Goal: Entertainment & Leisure: Consume media (video, audio)

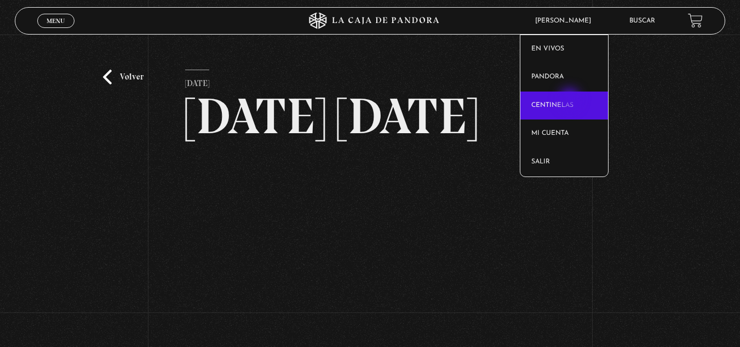
scroll to position [131, 0]
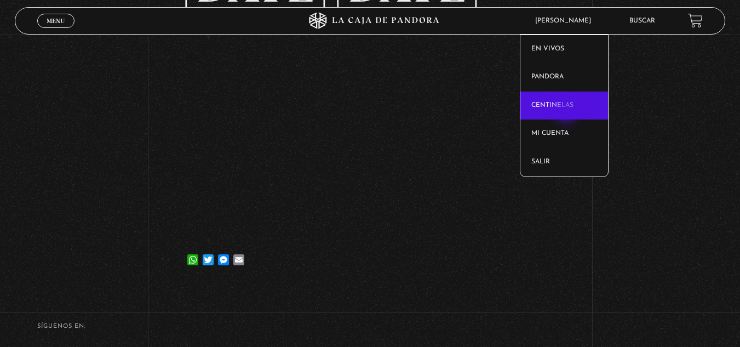
click at [567, 112] on link "Centinelas" at bounding box center [564, 105] width 88 height 28
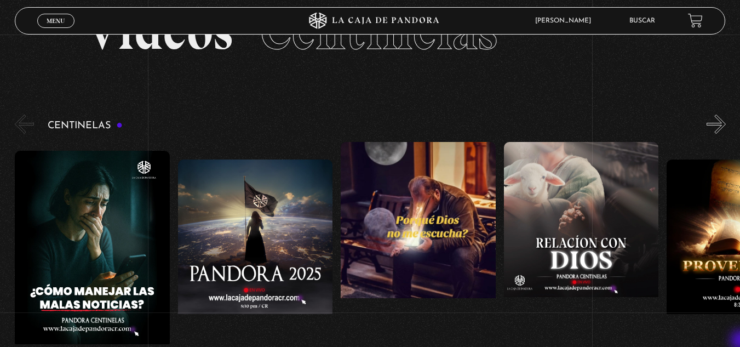
scroll to position [66, 0]
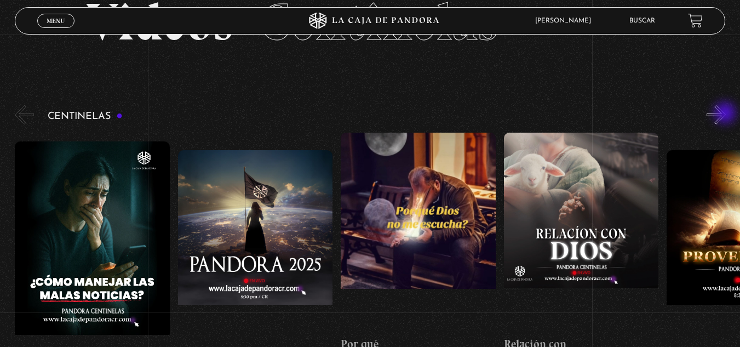
click at [725, 114] on button "»" at bounding box center [715, 114] width 19 height 19
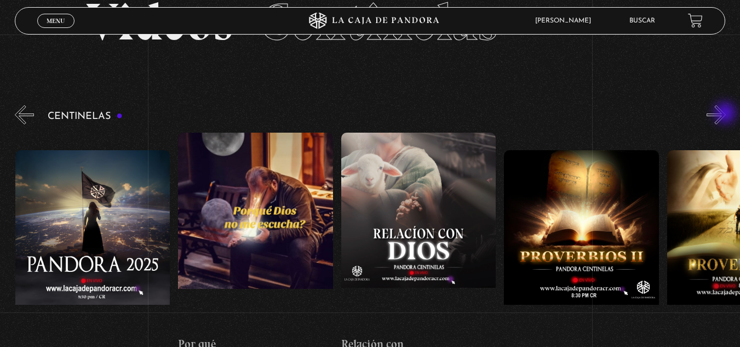
scroll to position [0, 163]
click at [725, 114] on button "»" at bounding box center [715, 114] width 19 height 19
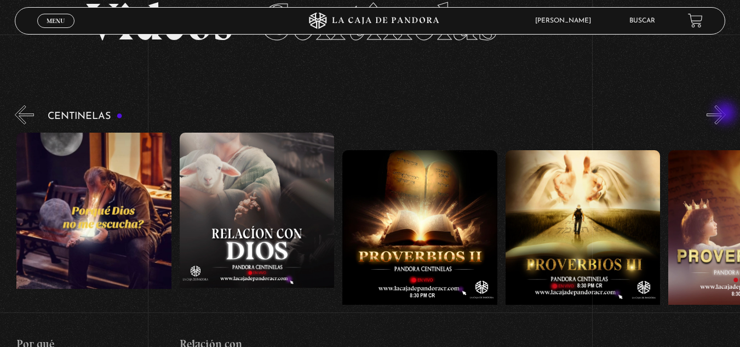
click at [725, 114] on button "»" at bounding box center [715, 114] width 19 height 19
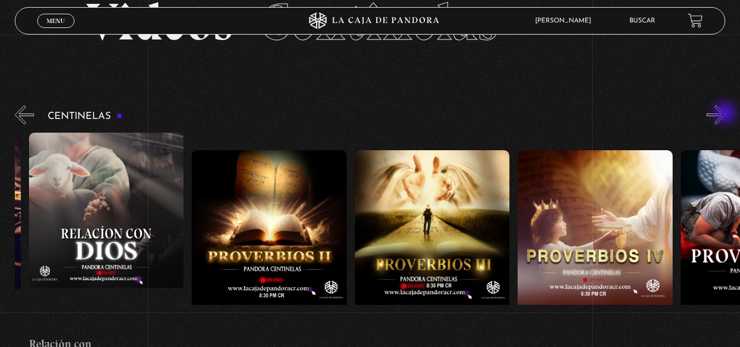
click at [725, 114] on button "»" at bounding box center [715, 114] width 19 height 19
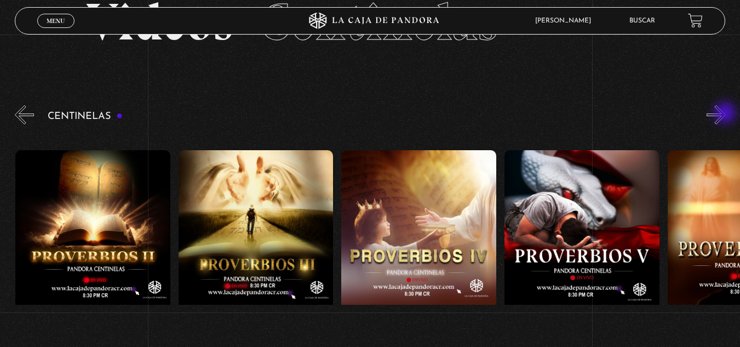
click at [725, 114] on button "»" at bounding box center [715, 114] width 19 height 19
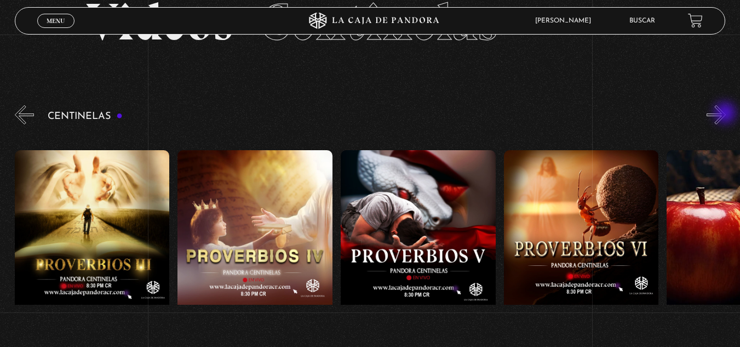
click at [725, 114] on button "»" at bounding box center [715, 114] width 19 height 19
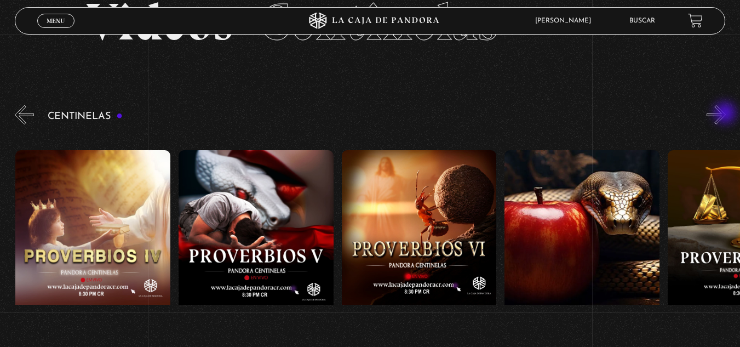
scroll to position [0, 977]
click at [725, 114] on button "»" at bounding box center [715, 114] width 19 height 19
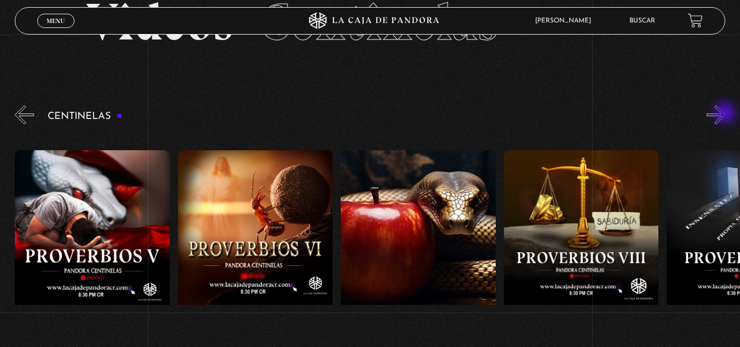
click at [725, 114] on button "»" at bounding box center [715, 114] width 19 height 19
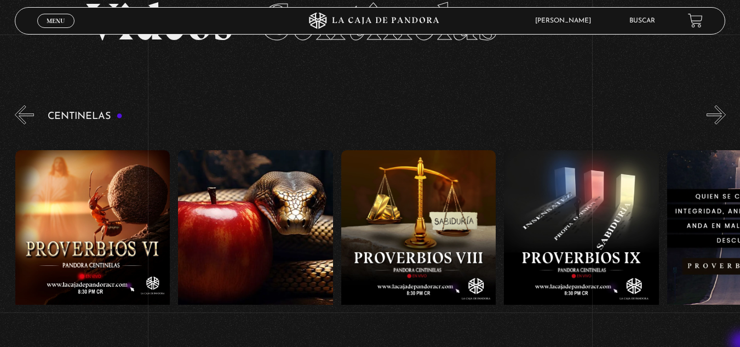
scroll to position [88, 0]
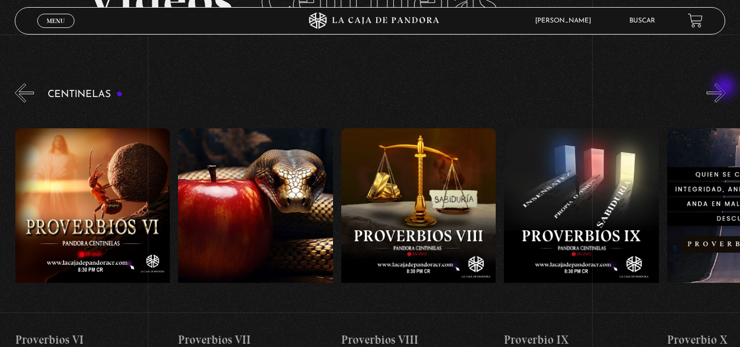
click at [725, 88] on button "»" at bounding box center [715, 92] width 19 height 19
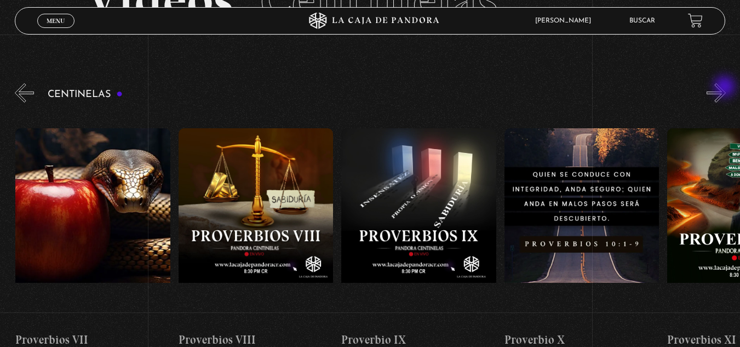
scroll to position [0, 1466]
click at [725, 88] on button "»" at bounding box center [715, 92] width 19 height 19
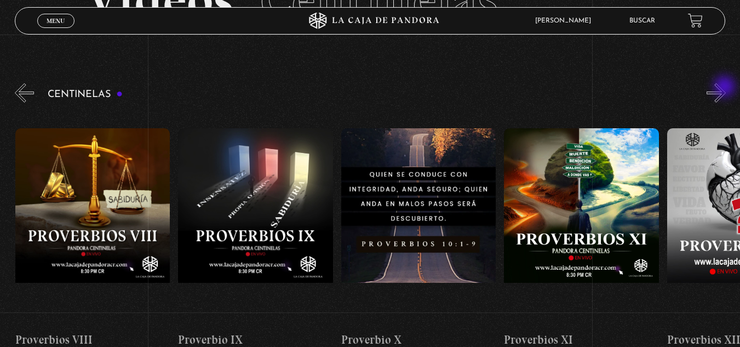
click at [725, 88] on button "»" at bounding box center [715, 92] width 19 height 19
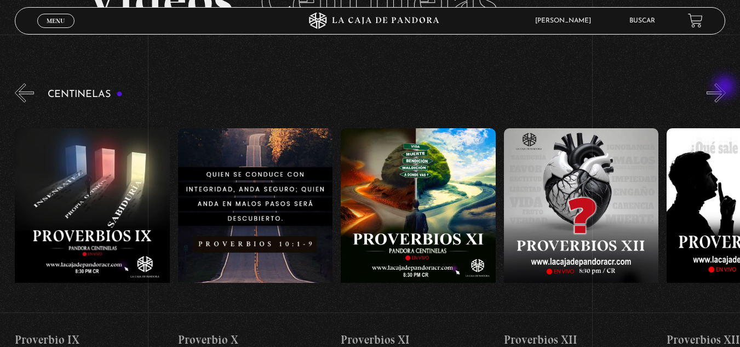
click at [725, 88] on button "»" at bounding box center [715, 92] width 19 height 19
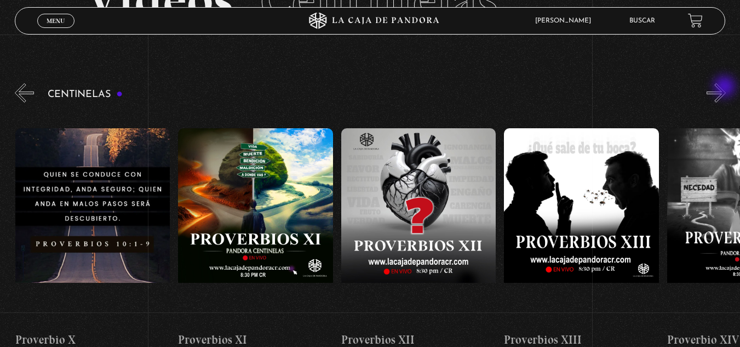
scroll to position [0, 1955]
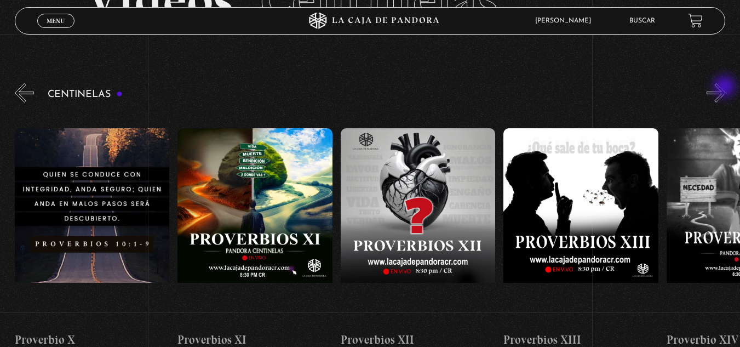
click at [725, 88] on button "»" at bounding box center [715, 92] width 19 height 19
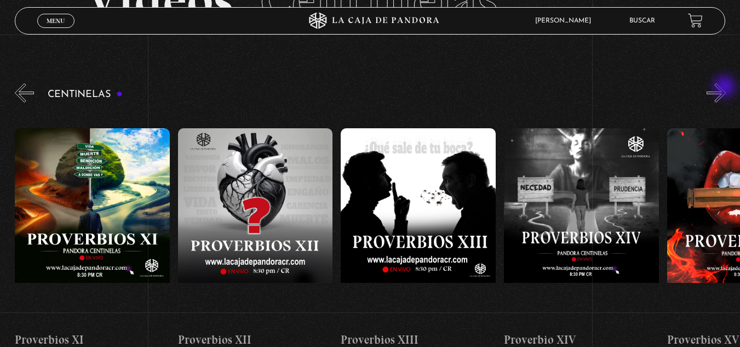
click at [725, 88] on button "»" at bounding box center [715, 92] width 19 height 19
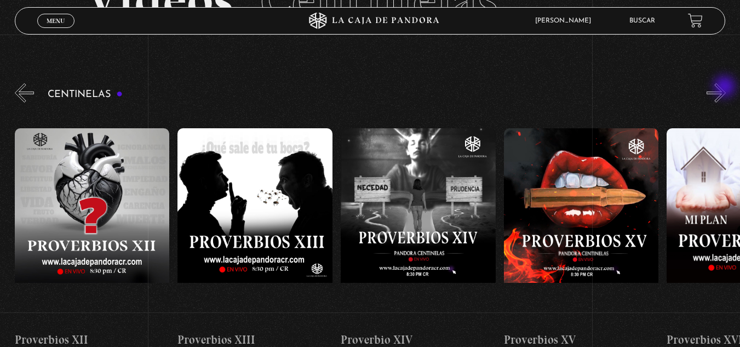
click at [725, 88] on button "»" at bounding box center [715, 92] width 19 height 19
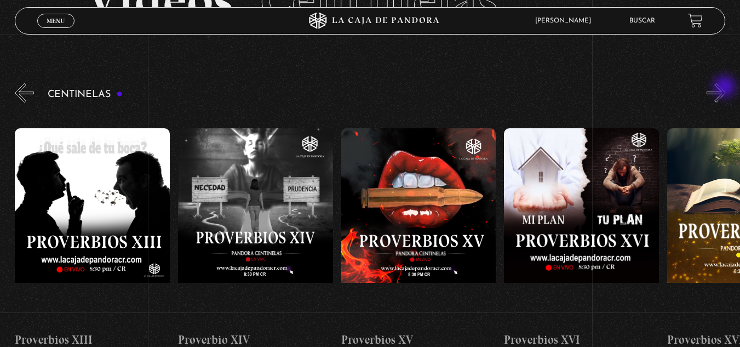
click at [725, 88] on button "»" at bounding box center [715, 92] width 19 height 19
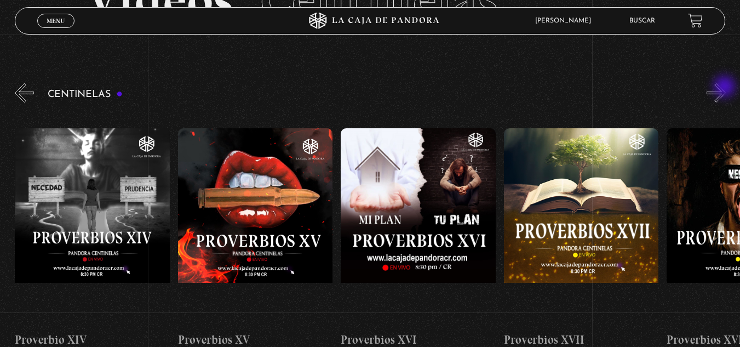
click at [725, 88] on button "»" at bounding box center [715, 92] width 19 height 19
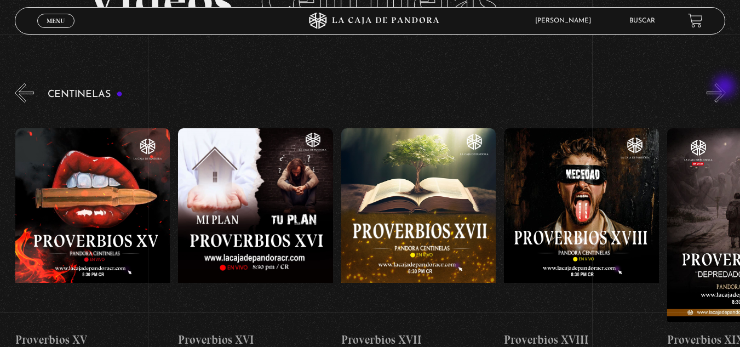
click at [725, 88] on button "»" at bounding box center [715, 92] width 19 height 19
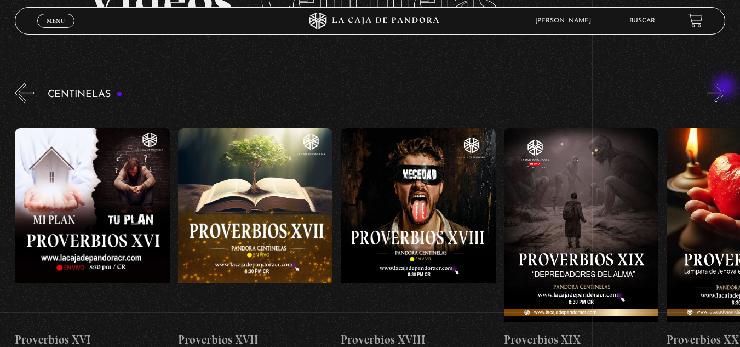
click at [725, 88] on button "»" at bounding box center [715, 92] width 19 height 19
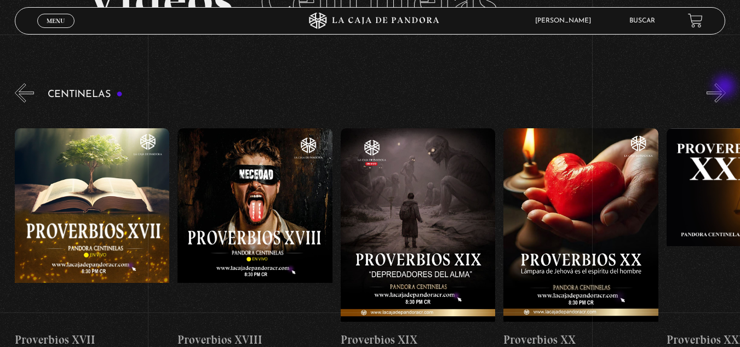
click at [725, 88] on button "»" at bounding box center [715, 92] width 19 height 19
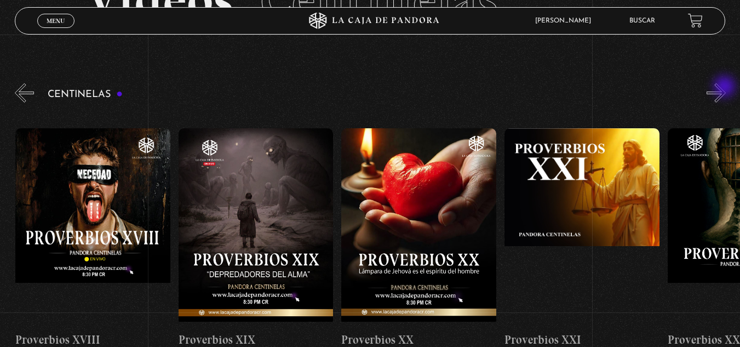
scroll to position [0, 3258]
click at [725, 88] on button "»" at bounding box center [715, 92] width 19 height 19
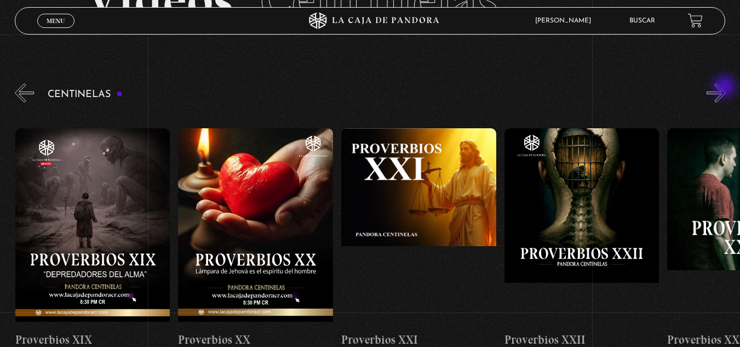
click at [725, 88] on button "»" at bounding box center [715, 92] width 19 height 19
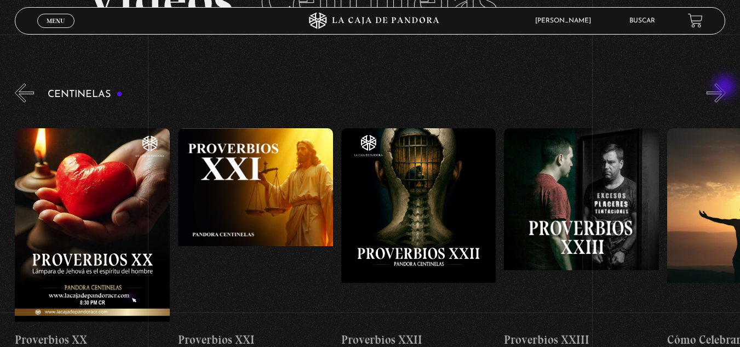
click at [725, 88] on button "»" at bounding box center [715, 92] width 19 height 19
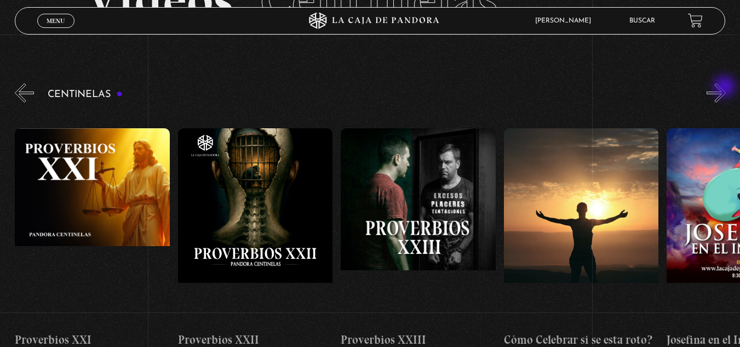
click at [725, 88] on button "»" at bounding box center [715, 92] width 19 height 19
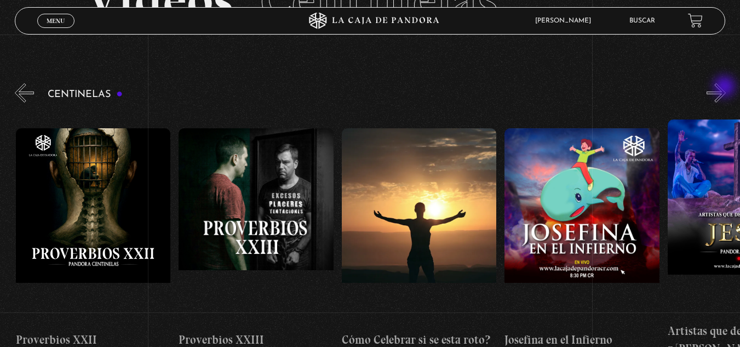
scroll to position [0, 3910]
click at [725, 88] on button "»" at bounding box center [715, 92] width 19 height 19
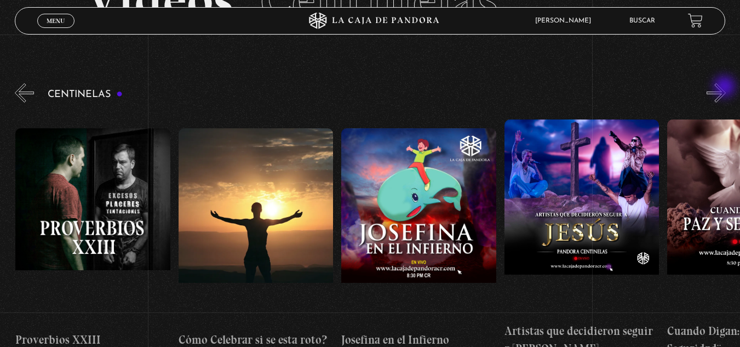
click at [725, 88] on button "»" at bounding box center [715, 92] width 19 height 19
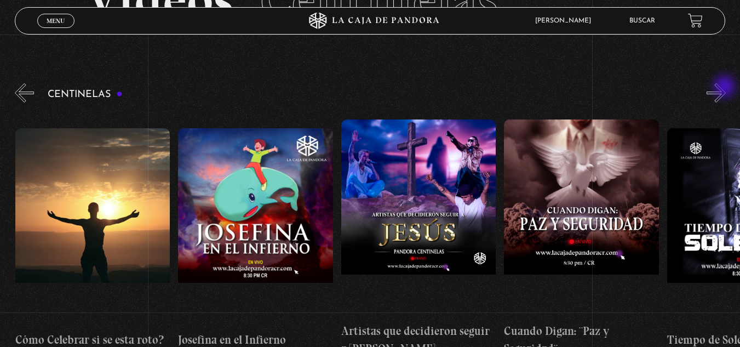
click at [725, 88] on button "»" at bounding box center [715, 92] width 19 height 19
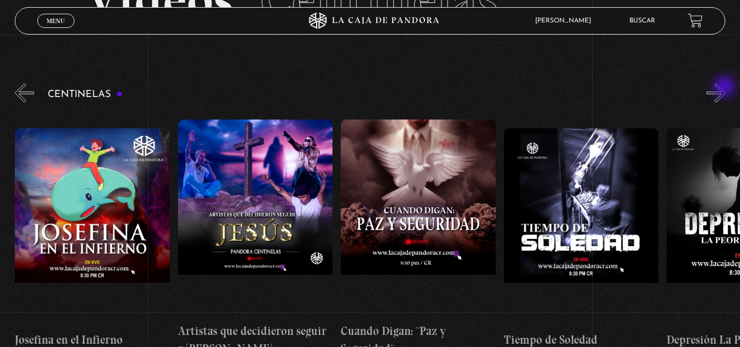
click at [725, 88] on button "»" at bounding box center [715, 92] width 19 height 19
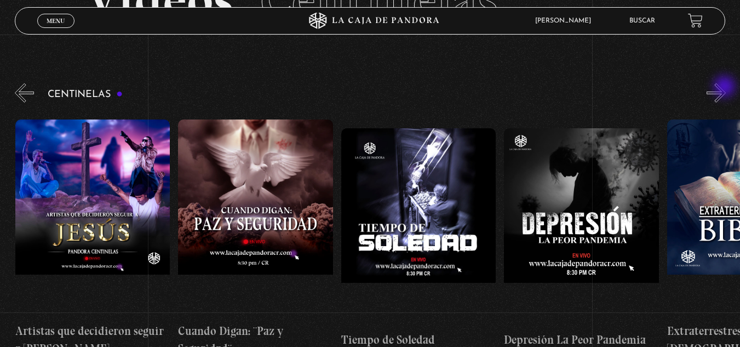
click at [725, 88] on button "»" at bounding box center [715, 92] width 19 height 19
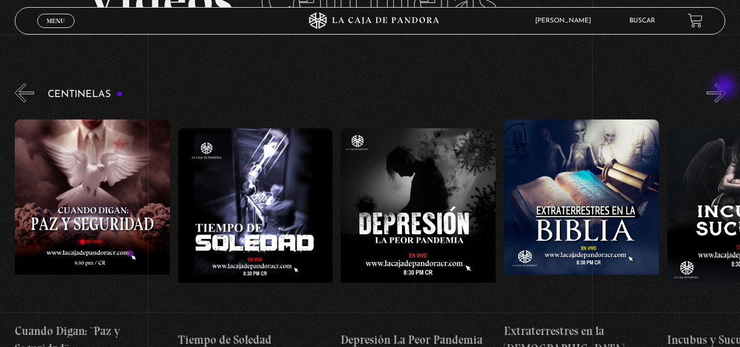
click at [725, 88] on button "»" at bounding box center [715, 92] width 19 height 19
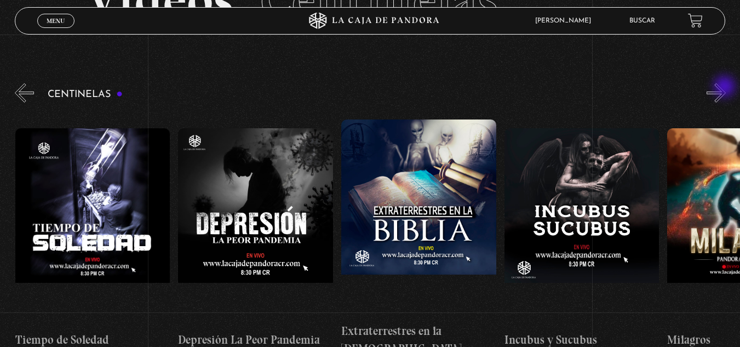
click at [725, 88] on button "»" at bounding box center [715, 92] width 19 height 19
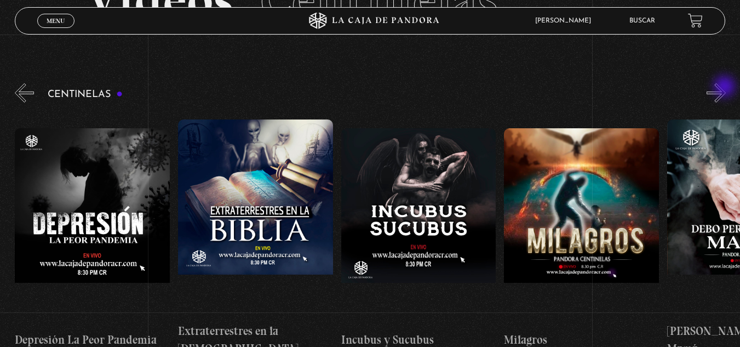
click at [725, 88] on button "»" at bounding box center [715, 92] width 19 height 19
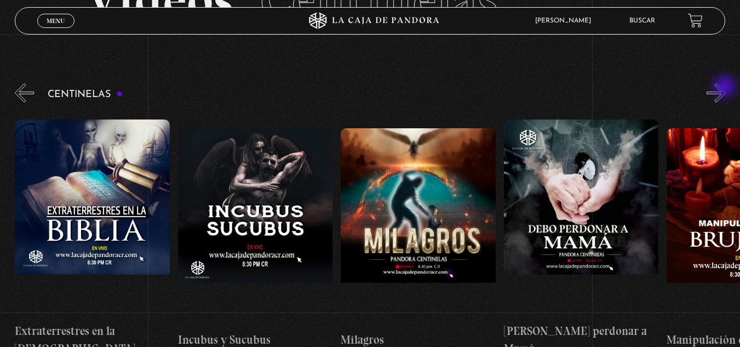
click at [725, 88] on button "»" at bounding box center [715, 92] width 19 height 19
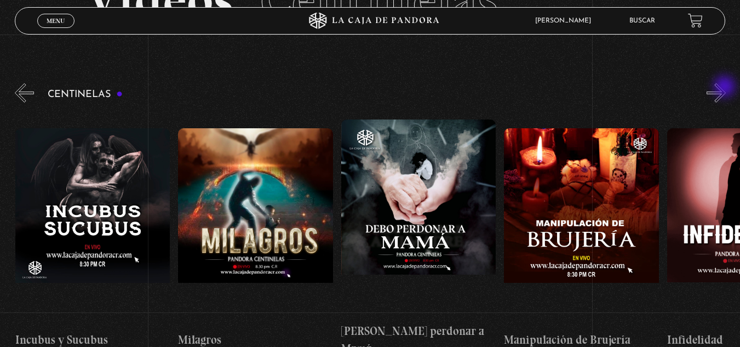
click at [725, 88] on button "»" at bounding box center [715, 92] width 19 height 19
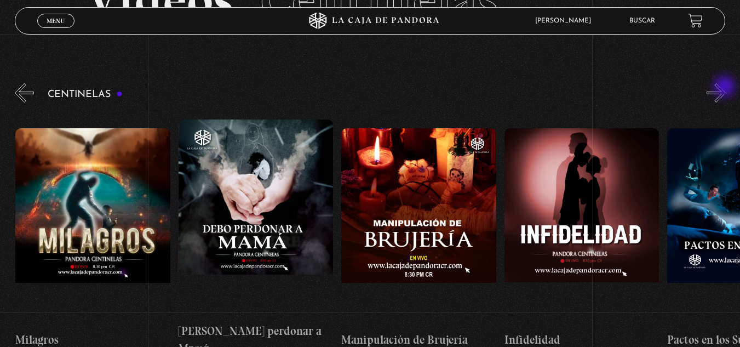
scroll to position [0, 5539]
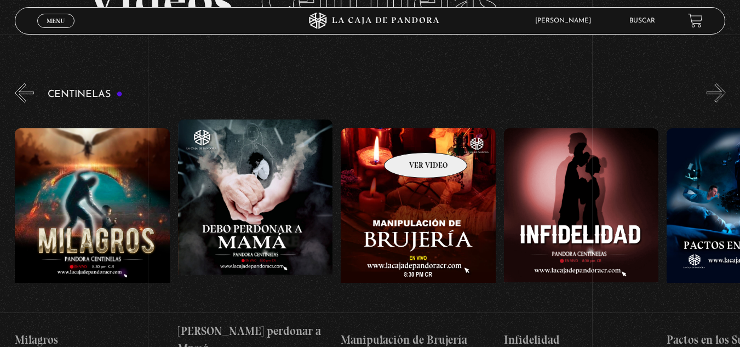
click at [411, 136] on figure at bounding box center [418, 226] width 155 height 197
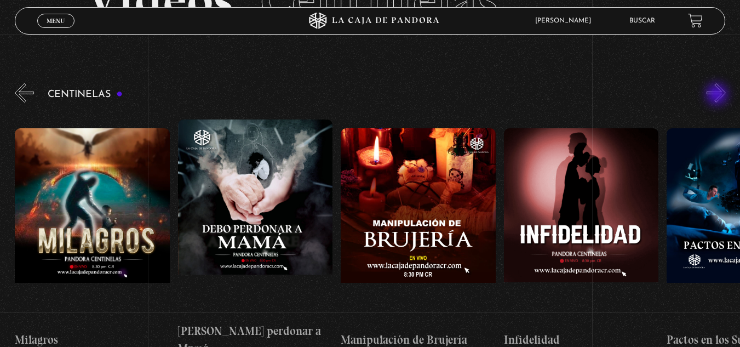
click at [718, 95] on button "»" at bounding box center [715, 92] width 19 height 19
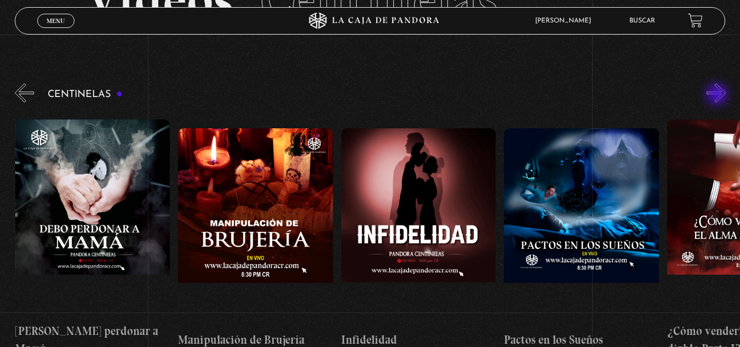
click at [718, 95] on button "»" at bounding box center [715, 92] width 19 height 19
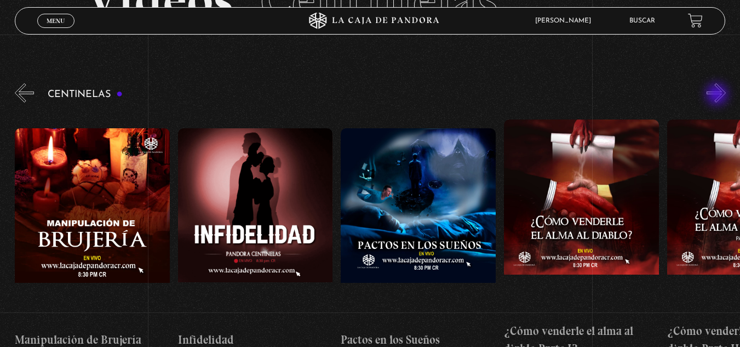
click at [718, 95] on button "»" at bounding box center [715, 92] width 19 height 19
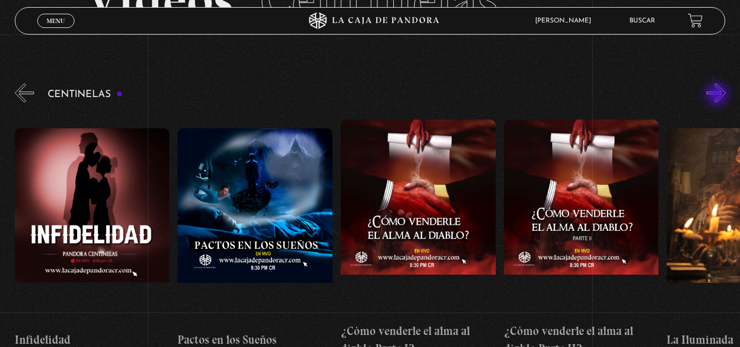
click at [718, 95] on button "»" at bounding box center [715, 92] width 19 height 19
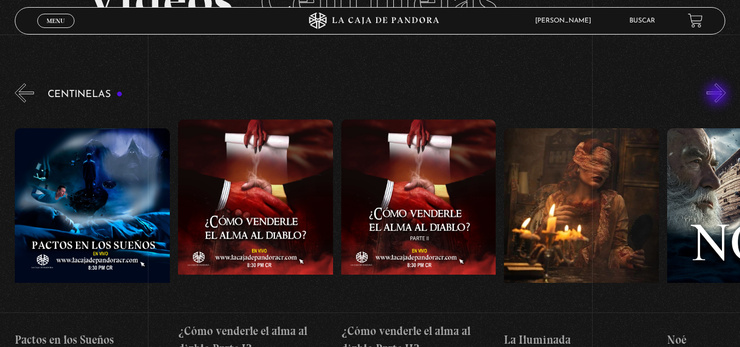
click at [718, 95] on button "»" at bounding box center [715, 92] width 19 height 19
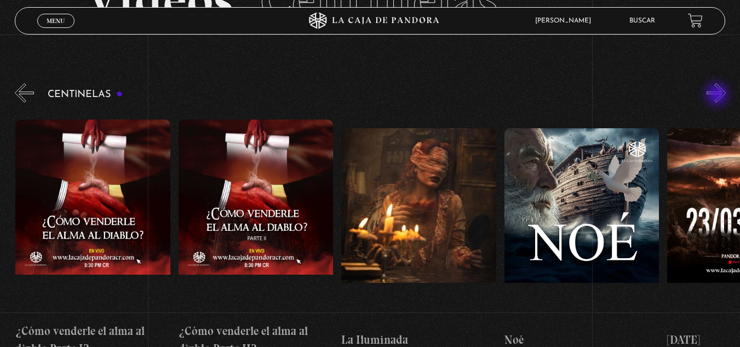
click at [718, 95] on button "»" at bounding box center [715, 92] width 19 height 19
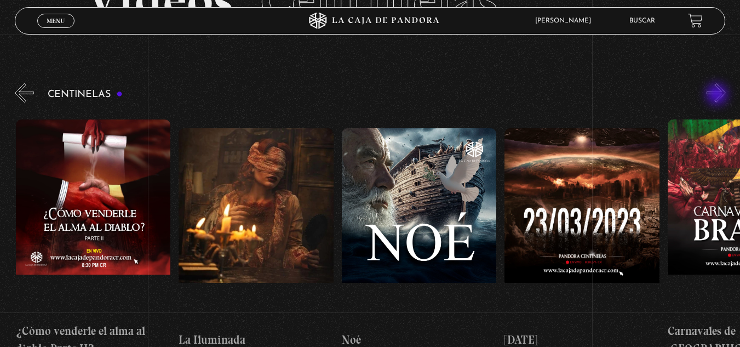
scroll to position [0, 6517]
click at [718, 95] on button "»" at bounding box center [715, 92] width 19 height 19
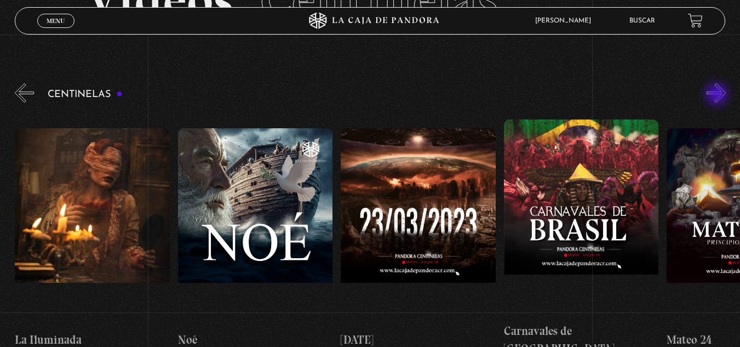
click at [718, 95] on button "»" at bounding box center [715, 92] width 19 height 19
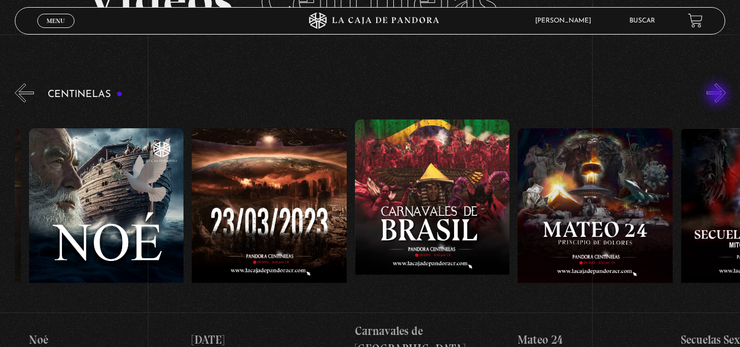
click at [718, 95] on button "»" at bounding box center [715, 92] width 19 height 19
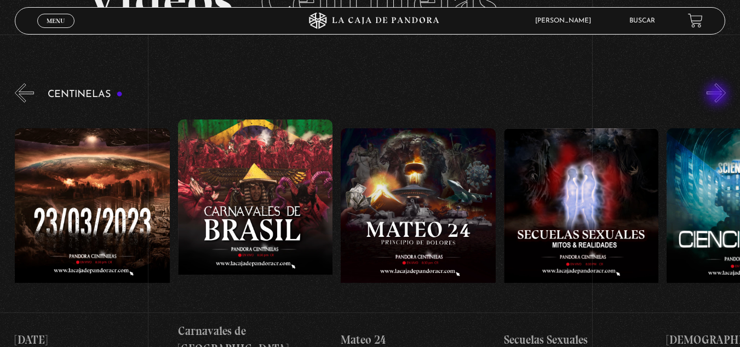
click at [718, 95] on button "»" at bounding box center [715, 92] width 19 height 19
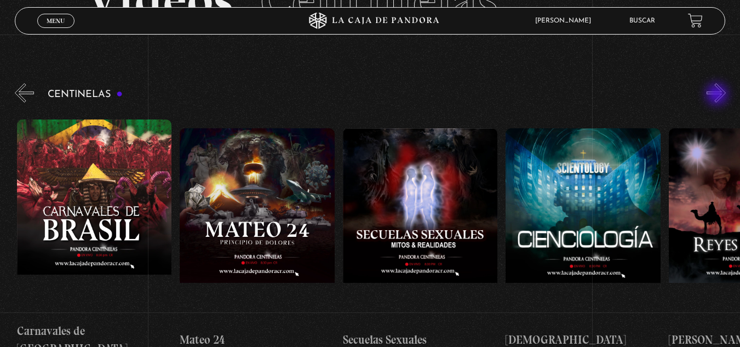
scroll to position [0, 7168]
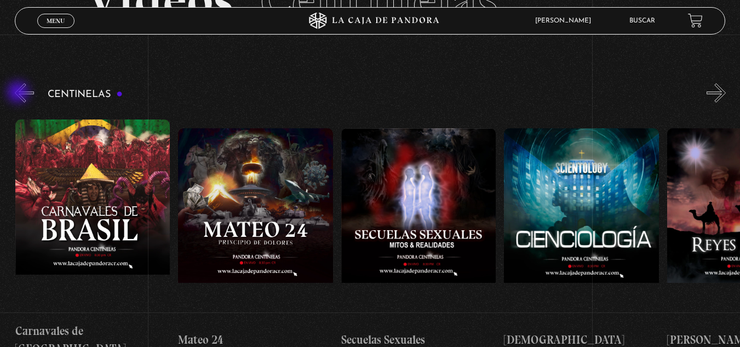
click at [19, 93] on button "«" at bounding box center [24, 92] width 19 height 19
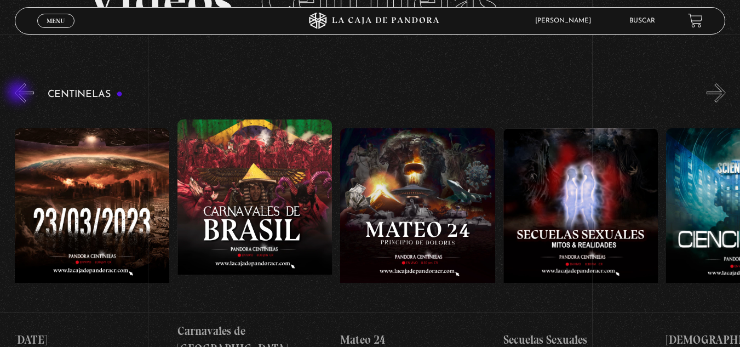
click at [19, 93] on button "«" at bounding box center [24, 92] width 19 height 19
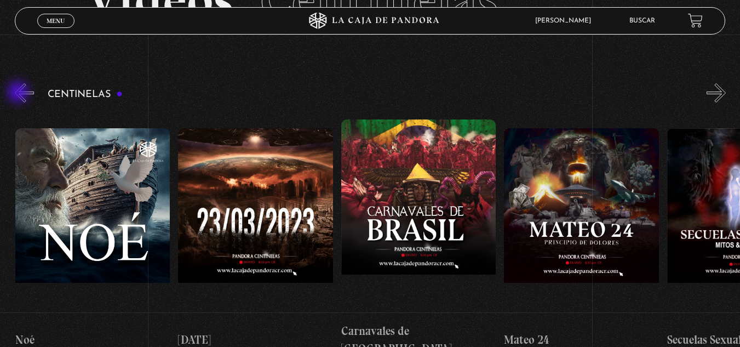
click at [19, 93] on button "«" at bounding box center [24, 92] width 19 height 19
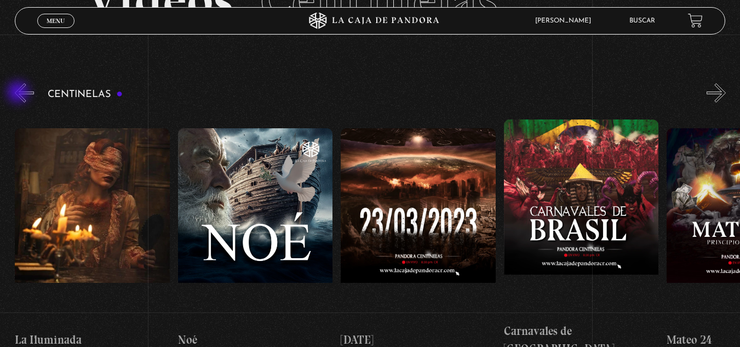
click at [19, 93] on button "«" at bounding box center [24, 92] width 19 height 19
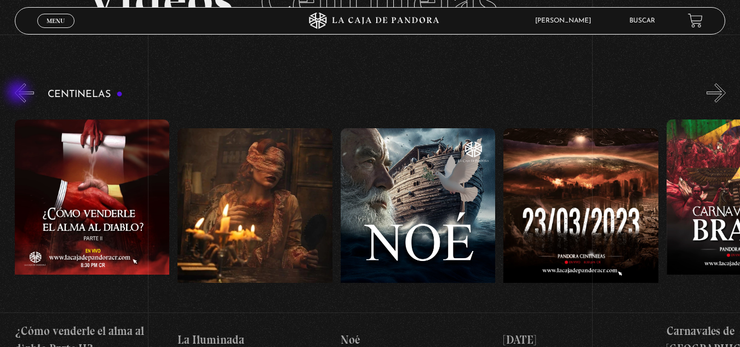
click at [19, 93] on button "«" at bounding box center [24, 92] width 19 height 19
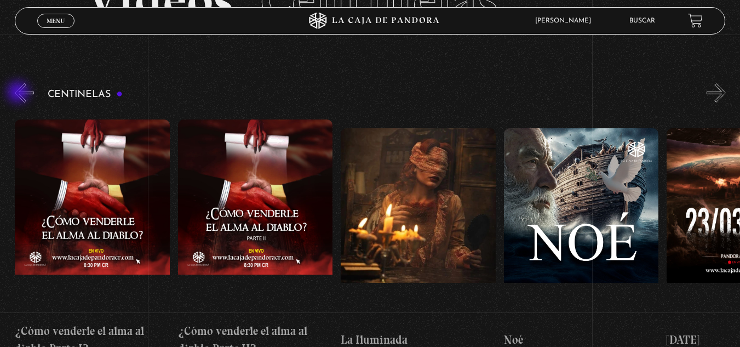
click at [19, 93] on button "«" at bounding box center [24, 92] width 19 height 19
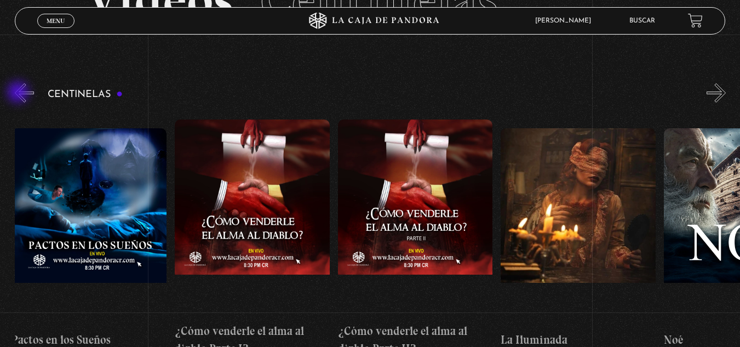
click at [19, 93] on button "«" at bounding box center [24, 92] width 19 height 19
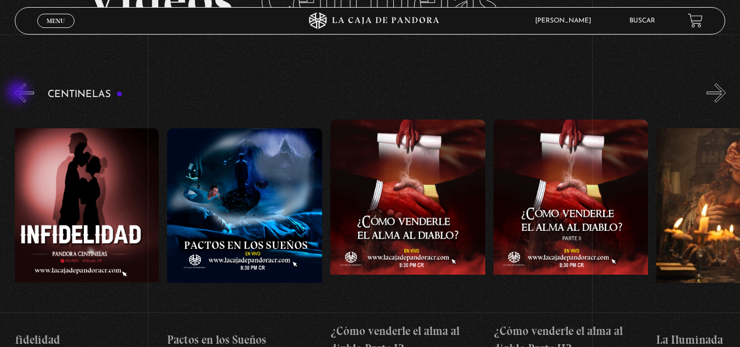
click at [19, 93] on button "«" at bounding box center [24, 92] width 19 height 19
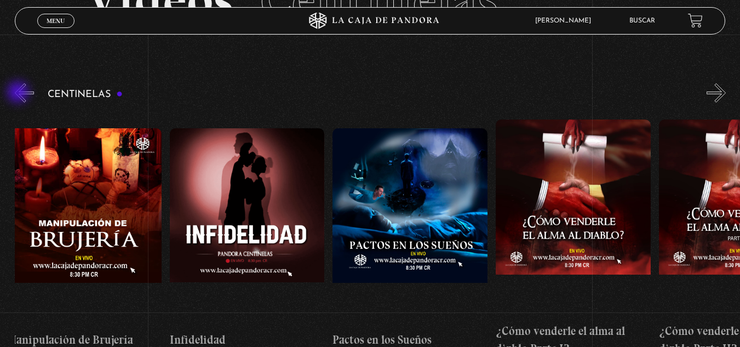
click at [19, 93] on button "«" at bounding box center [24, 92] width 19 height 19
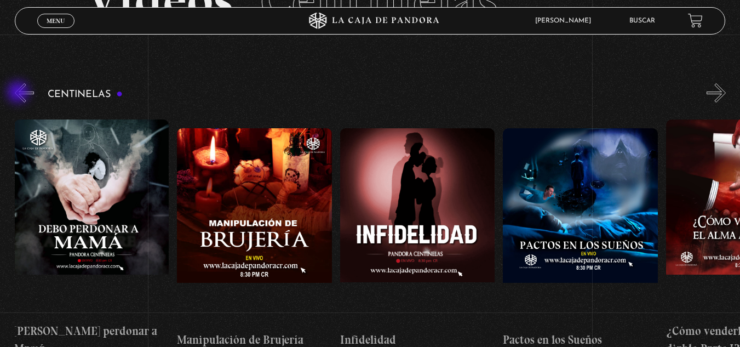
click at [19, 93] on button "«" at bounding box center [24, 92] width 19 height 19
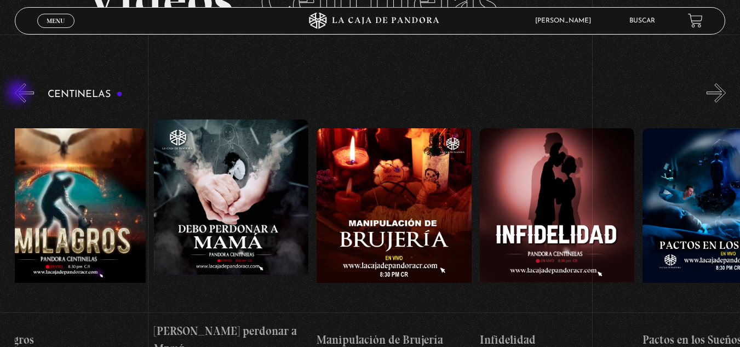
click at [19, 93] on button "«" at bounding box center [24, 92] width 19 height 19
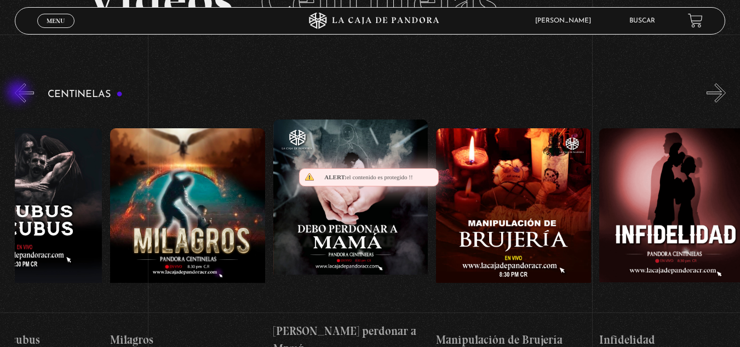
click at [19, 93] on button "«" at bounding box center [24, 92] width 19 height 19
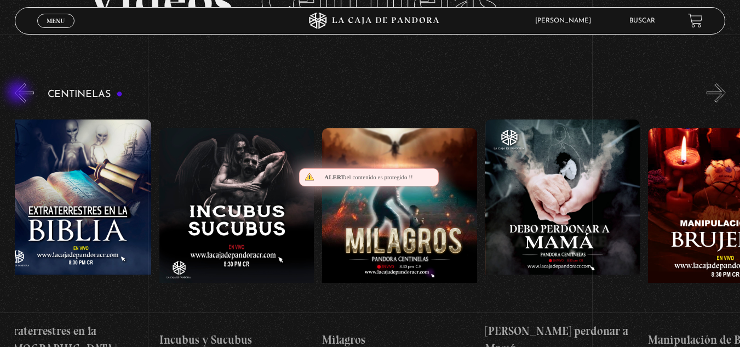
click at [19, 93] on button "«" at bounding box center [24, 92] width 19 height 19
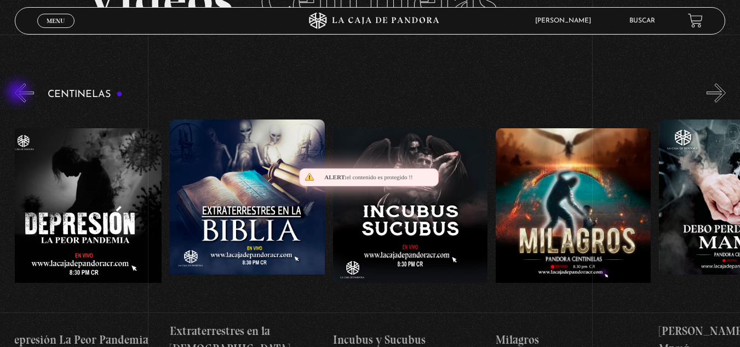
click at [19, 93] on button "«" at bounding box center [24, 92] width 19 height 19
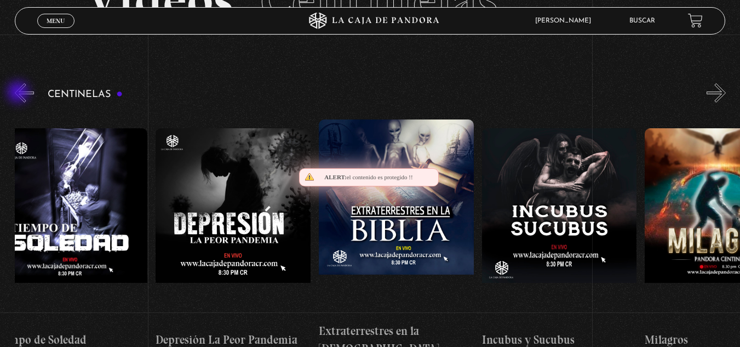
click at [19, 93] on button "«" at bounding box center [24, 92] width 19 height 19
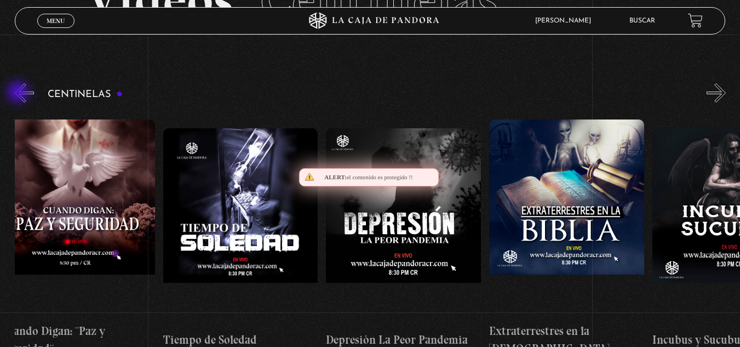
click at [19, 93] on button "«" at bounding box center [24, 92] width 19 height 19
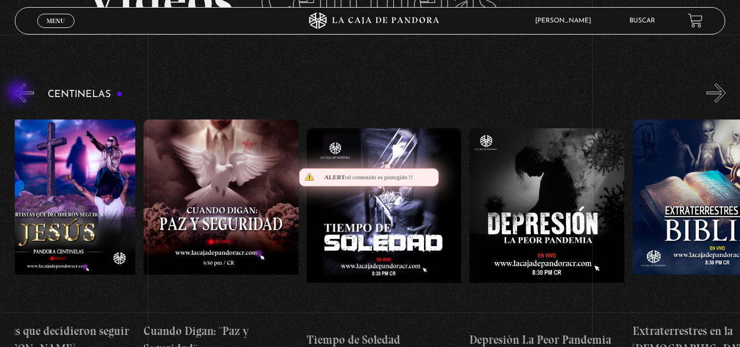
click at [19, 93] on button "«" at bounding box center [24, 92] width 19 height 19
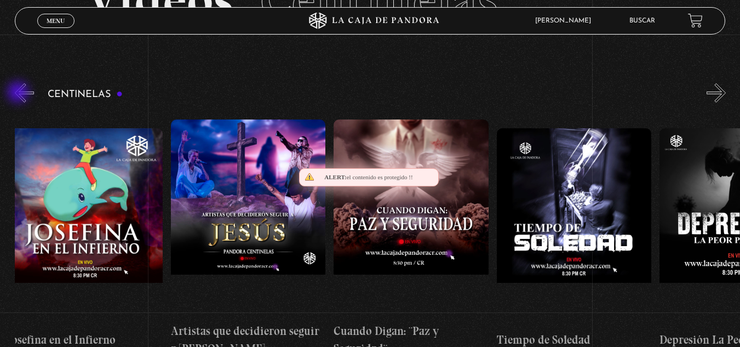
click at [19, 93] on button "«" at bounding box center [24, 92] width 19 height 19
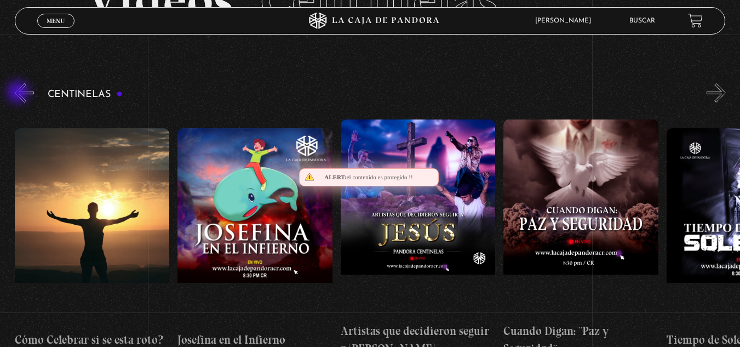
click at [19, 93] on button "«" at bounding box center [24, 92] width 19 height 19
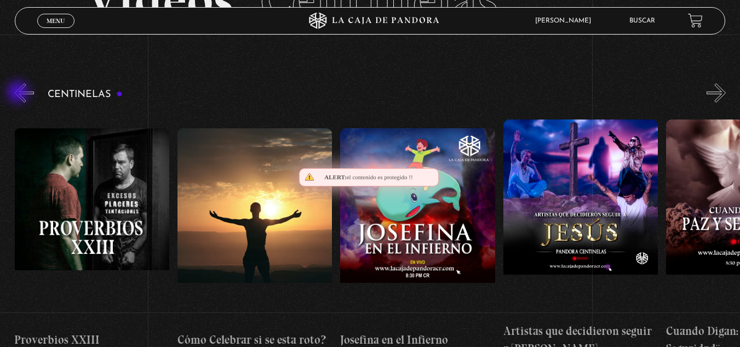
scroll to position [0, 4073]
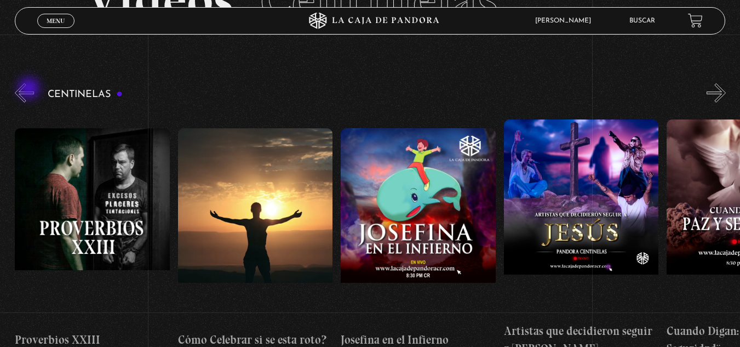
click at [30, 89] on button "«" at bounding box center [24, 92] width 19 height 19
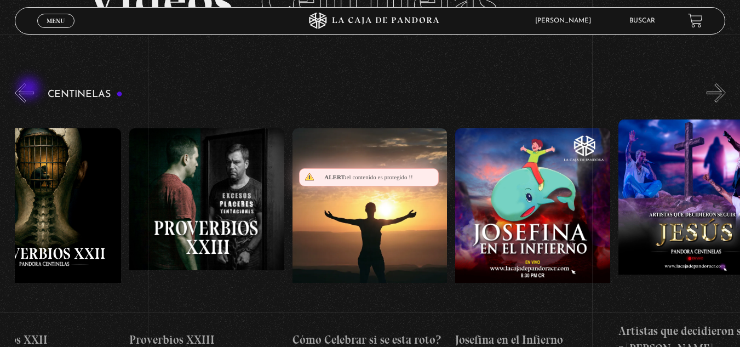
click at [30, 89] on button "«" at bounding box center [24, 92] width 19 height 19
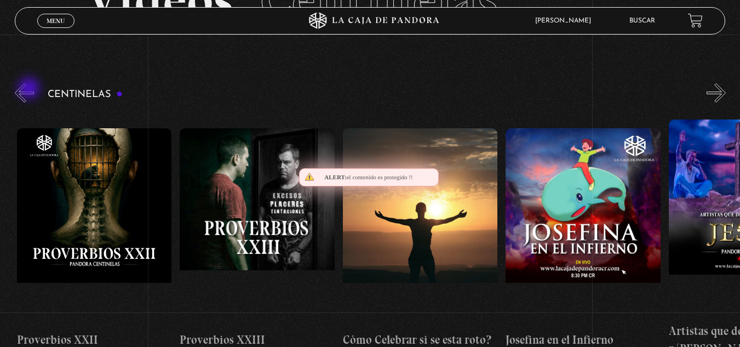
click at [30, 89] on button "«" at bounding box center [24, 92] width 19 height 19
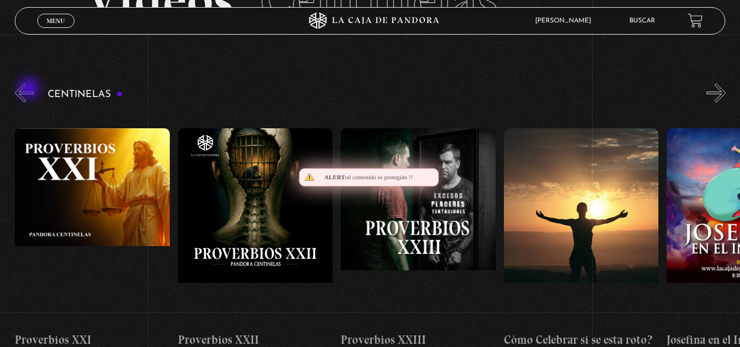
click at [30, 89] on button "«" at bounding box center [24, 92] width 19 height 19
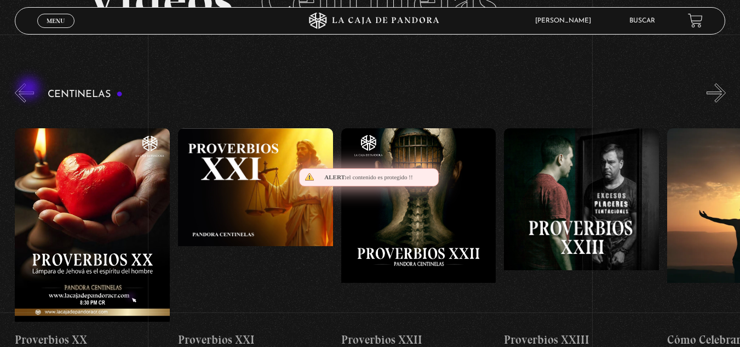
click at [30, 89] on button "«" at bounding box center [24, 92] width 19 height 19
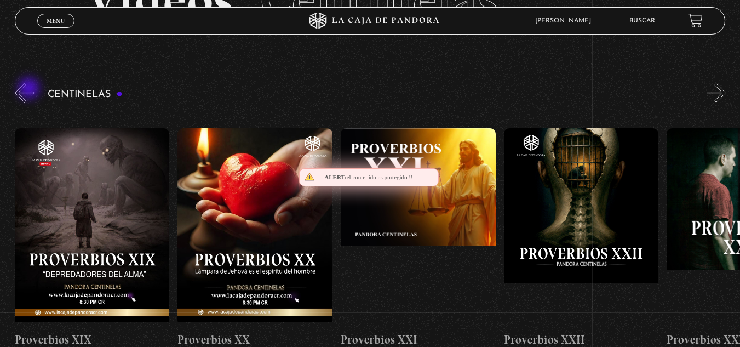
click at [30, 89] on button "«" at bounding box center [24, 92] width 19 height 19
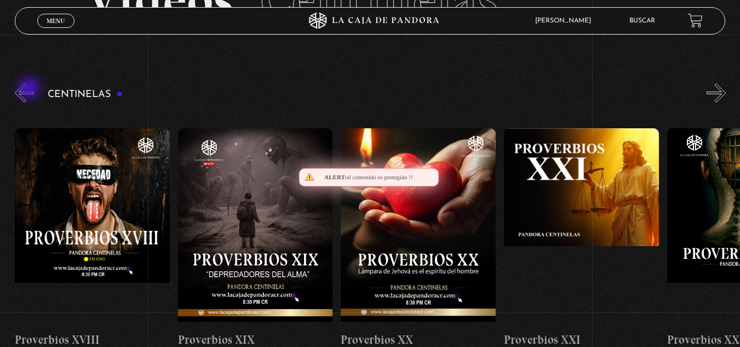
click at [30, 89] on button "«" at bounding box center [24, 92] width 19 height 19
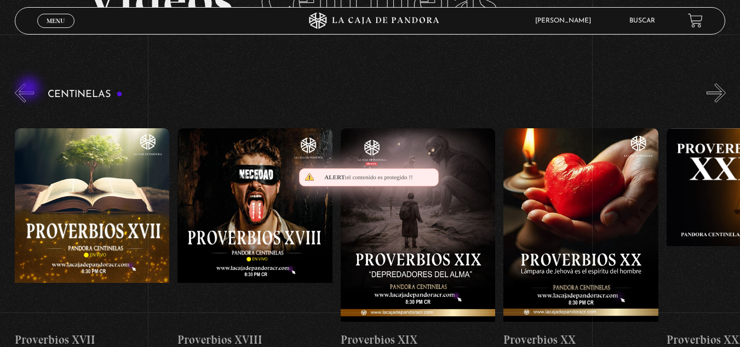
click at [30, 89] on button "«" at bounding box center [24, 92] width 19 height 19
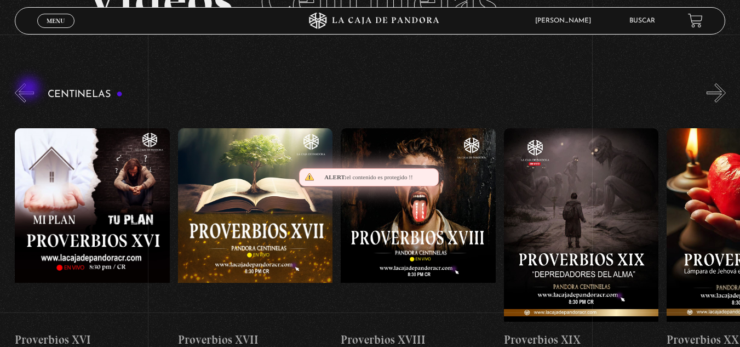
click at [30, 89] on button "«" at bounding box center [24, 92] width 19 height 19
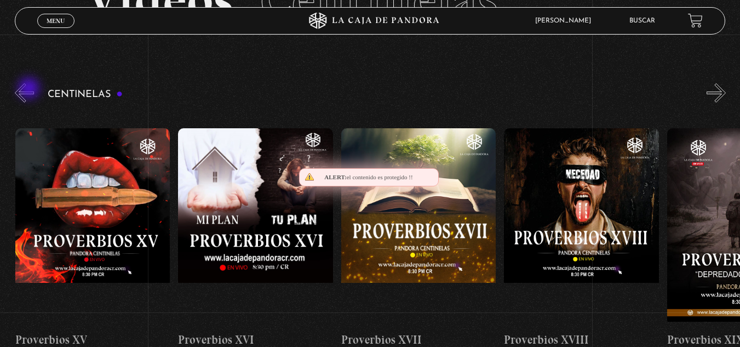
click at [30, 89] on button "«" at bounding box center [24, 92] width 19 height 19
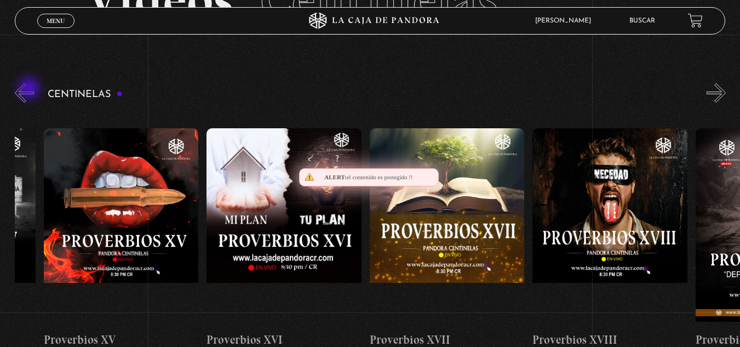
click at [30, 89] on button "«" at bounding box center [24, 92] width 19 height 19
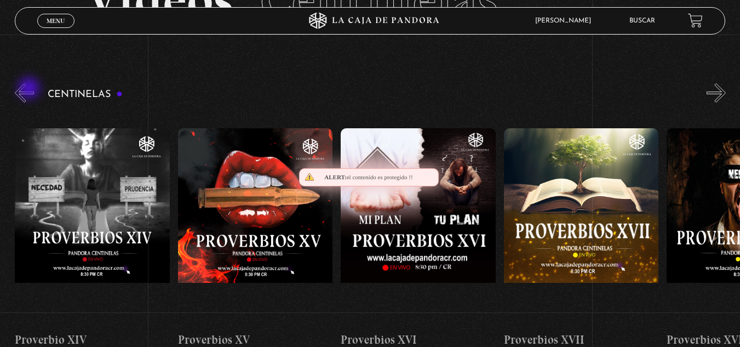
click at [30, 89] on button "«" at bounding box center [24, 92] width 19 height 19
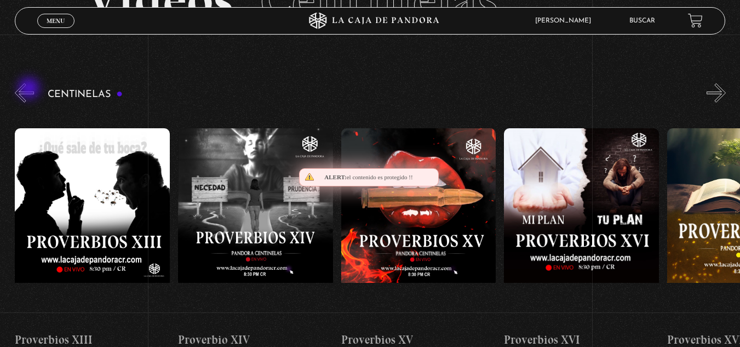
click at [30, 89] on button "«" at bounding box center [24, 92] width 19 height 19
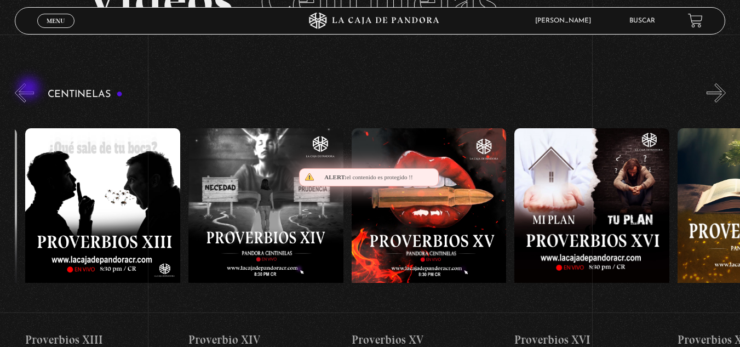
click at [30, 89] on button "«" at bounding box center [24, 92] width 19 height 19
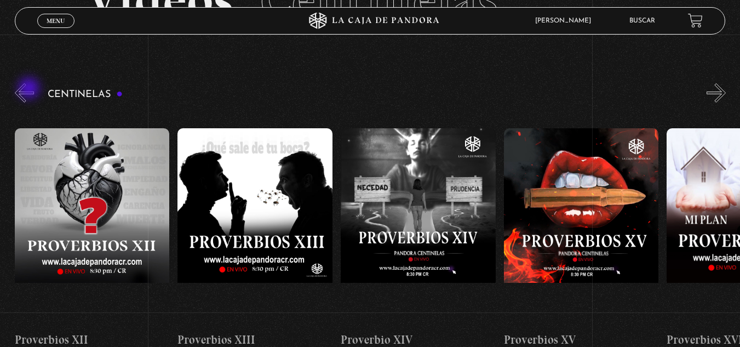
click at [30, 89] on button "«" at bounding box center [24, 92] width 19 height 19
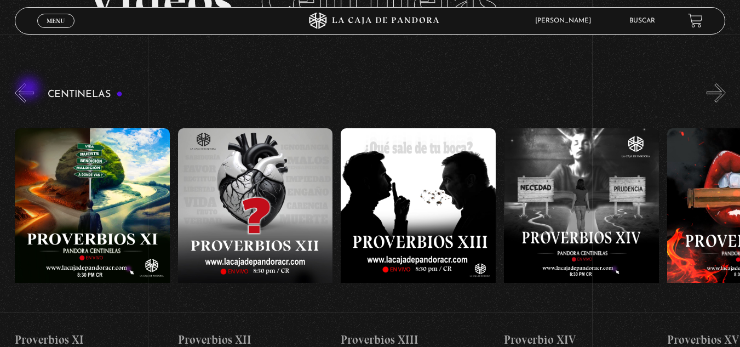
click at [30, 89] on button "«" at bounding box center [24, 92] width 19 height 19
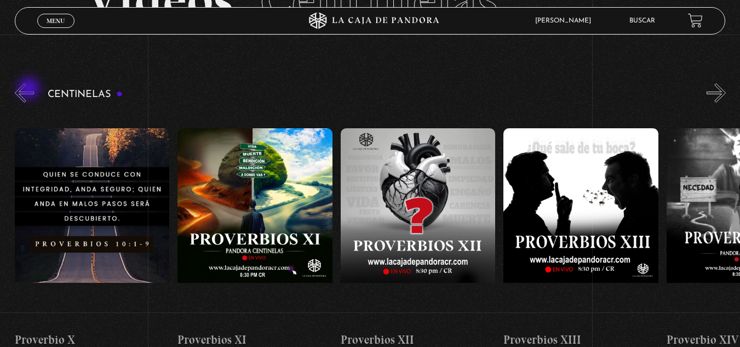
click at [30, 89] on button "«" at bounding box center [24, 92] width 19 height 19
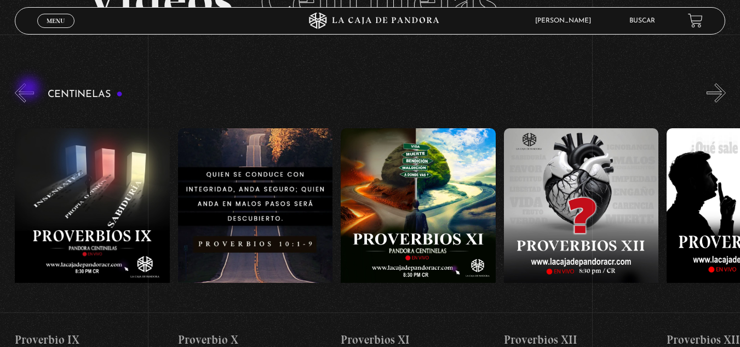
click at [30, 89] on button "«" at bounding box center [24, 92] width 19 height 19
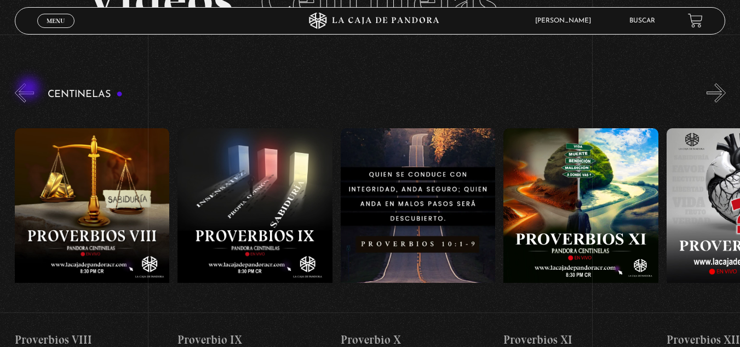
click at [30, 89] on button "«" at bounding box center [24, 92] width 19 height 19
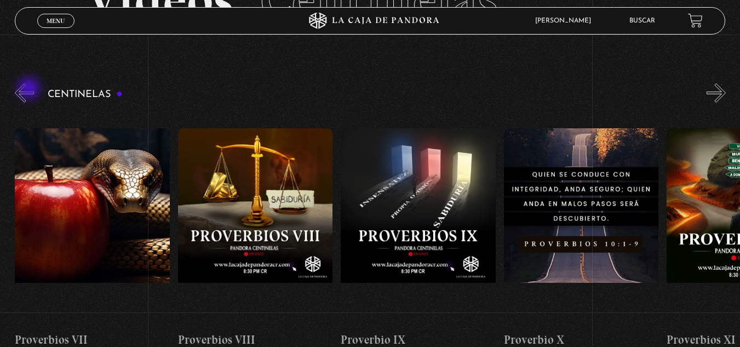
click at [30, 89] on button "«" at bounding box center [24, 92] width 19 height 19
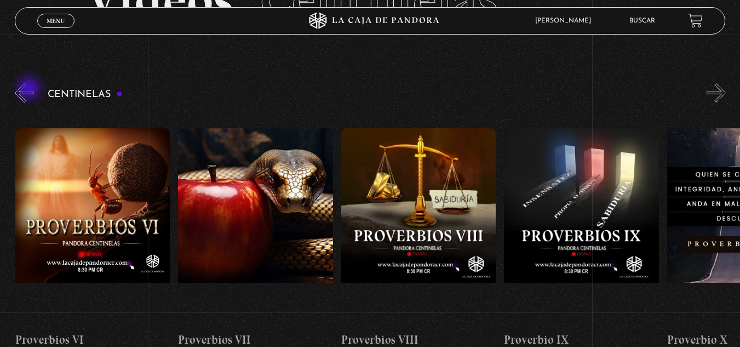
click at [30, 89] on button "«" at bounding box center [24, 92] width 19 height 19
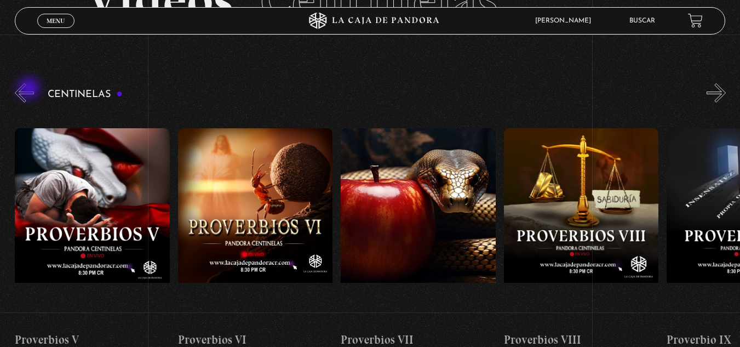
click at [30, 89] on button "«" at bounding box center [24, 92] width 19 height 19
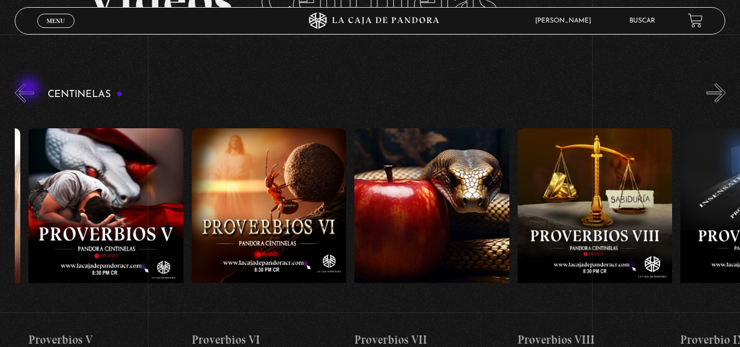
click at [30, 89] on button "«" at bounding box center [24, 92] width 19 height 19
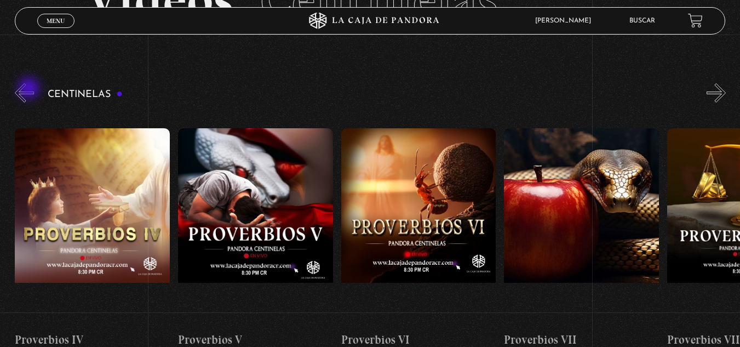
click at [30, 89] on button "«" at bounding box center [24, 92] width 19 height 19
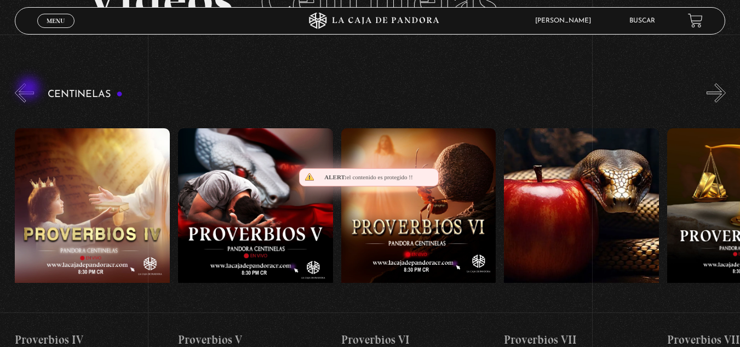
scroll to position [0, 815]
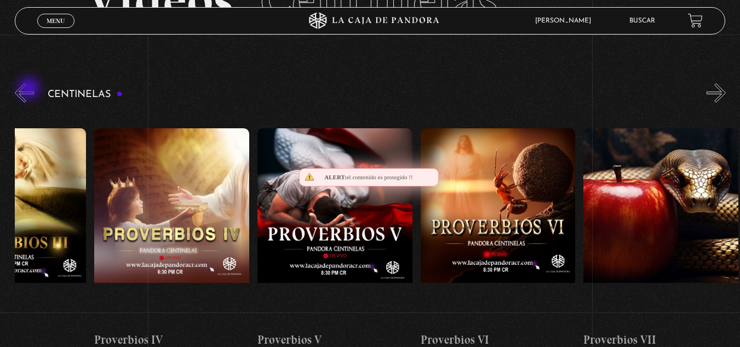
click at [30, 89] on button "«" at bounding box center [24, 92] width 19 height 19
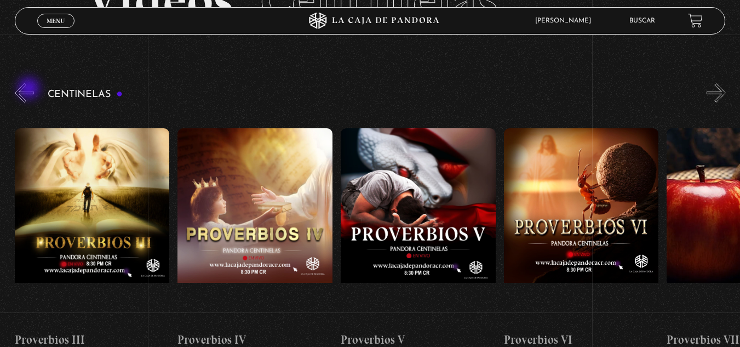
click at [30, 89] on button "«" at bounding box center [24, 92] width 19 height 19
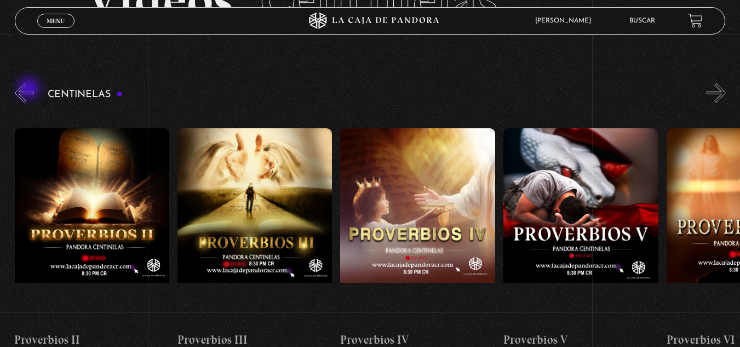
click at [30, 89] on button "«" at bounding box center [24, 92] width 19 height 19
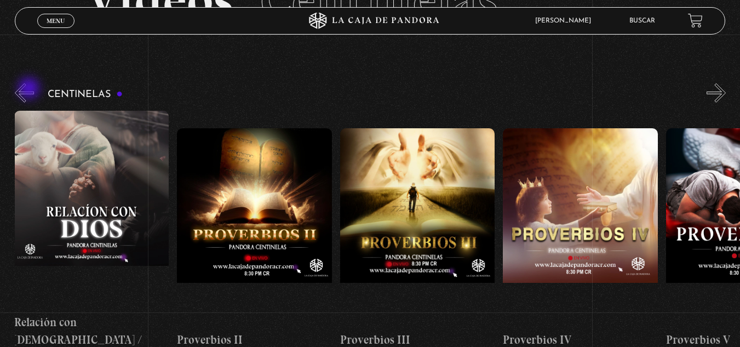
scroll to position [0, 489]
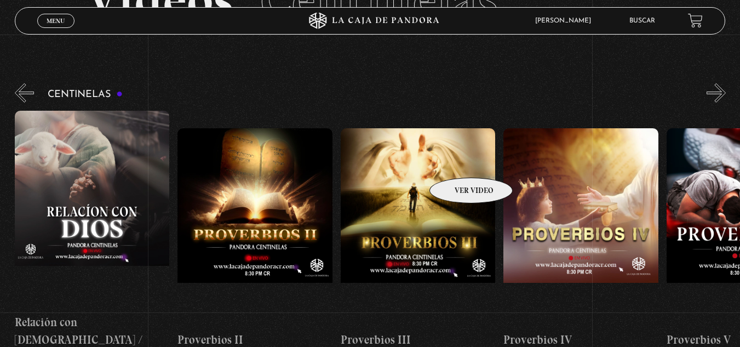
click at [457, 161] on figure at bounding box center [418, 226] width 155 height 197
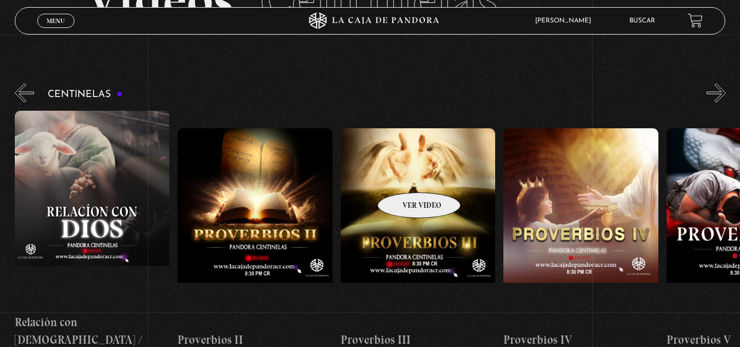
click at [405, 176] on figure at bounding box center [418, 226] width 155 height 197
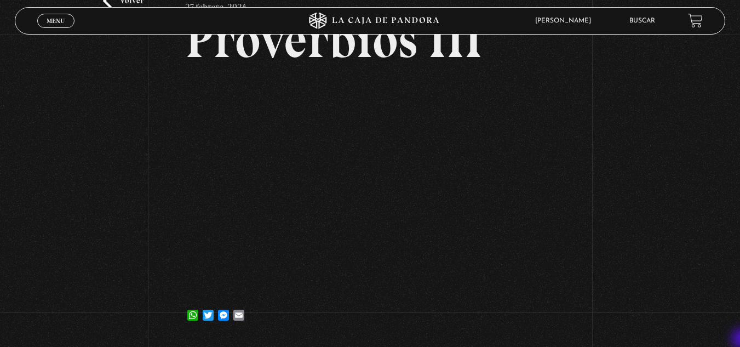
scroll to position [88, 0]
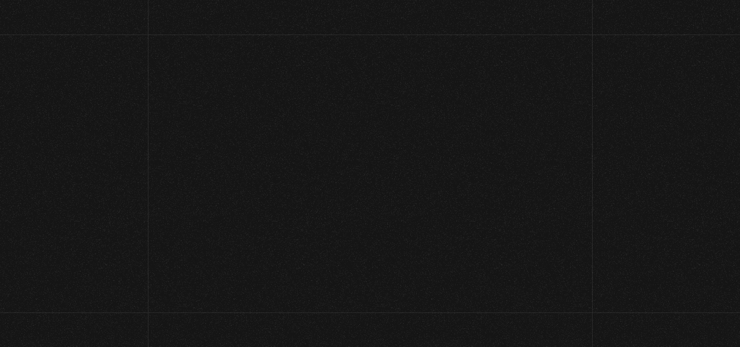
scroll to position [93, 0]
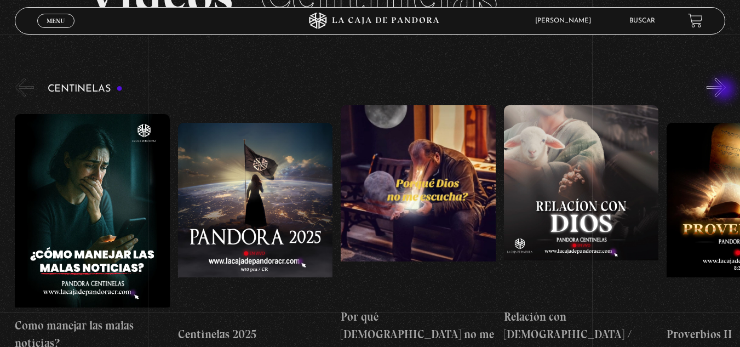
click at [725, 90] on button "»" at bounding box center [715, 87] width 19 height 19
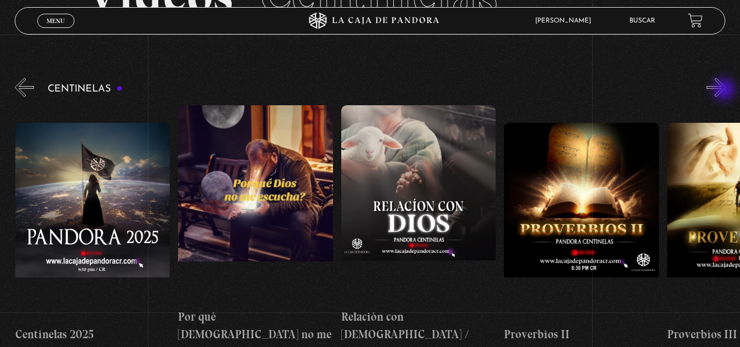
click at [725, 90] on button "»" at bounding box center [715, 87] width 19 height 19
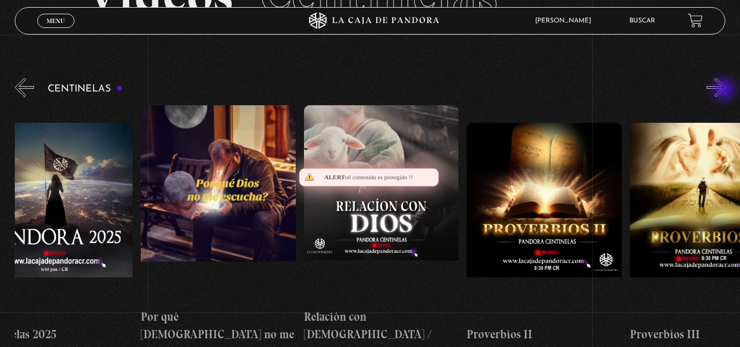
click at [725, 90] on button "»" at bounding box center [715, 87] width 19 height 19
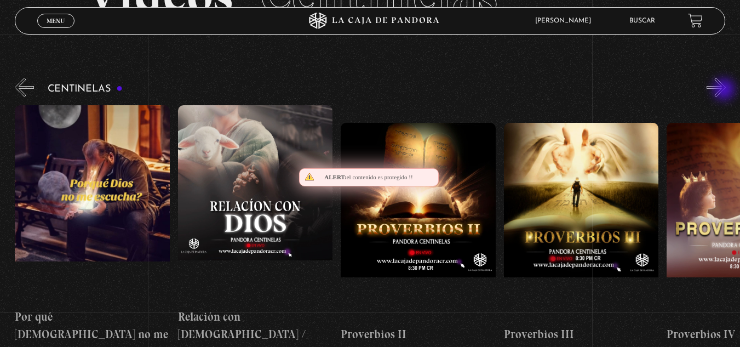
click at [725, 90] on button "»" at bounding box center [715, 87] width 19 height 19
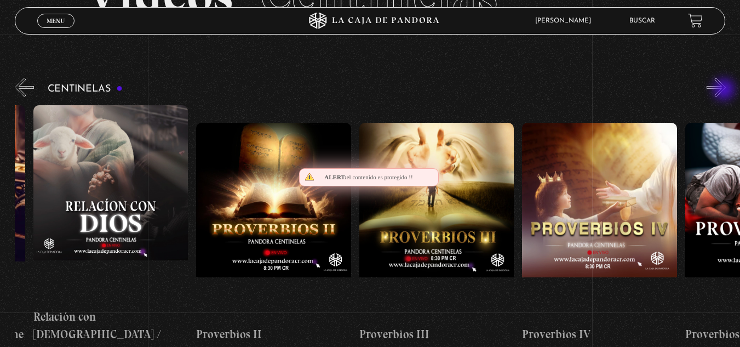
click at [725, 90] on button "»" at bounding box center [715, 87] width 19 height 19
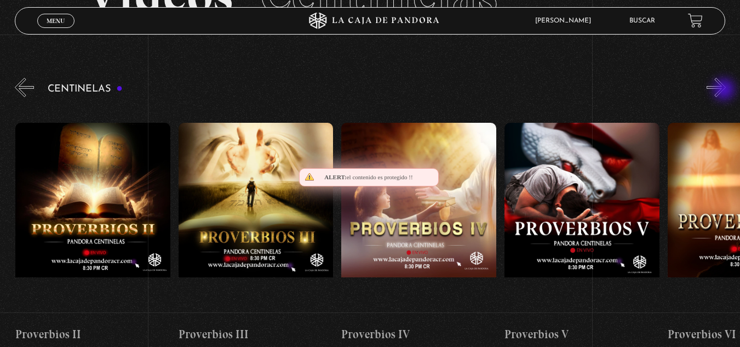
scroll to position [0, 652]
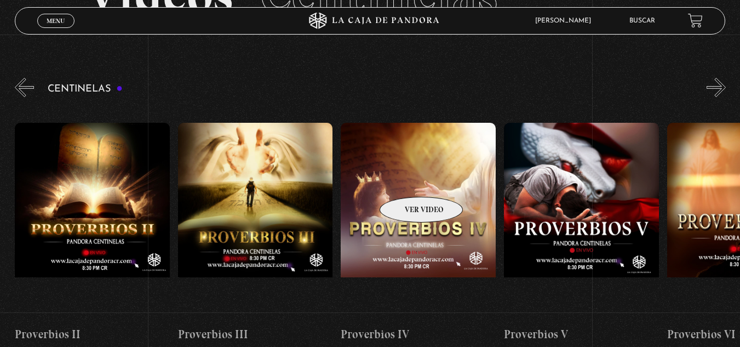
click at [407, 180] on figure at bounding box center [418, 221] width 155 height 197
click at [413, 172] on figure at bounding box center [418, 221] width 155 height 197
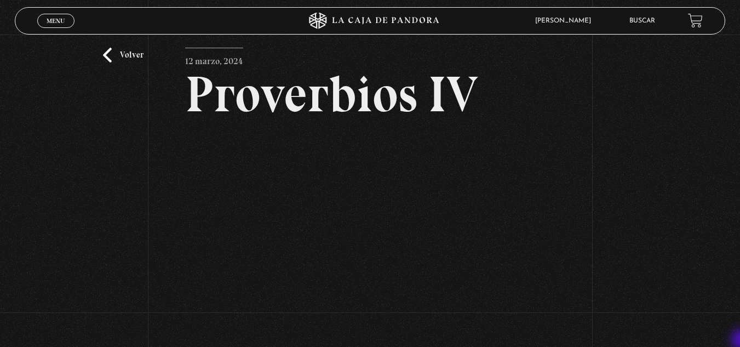
scroll to position [44, 0]
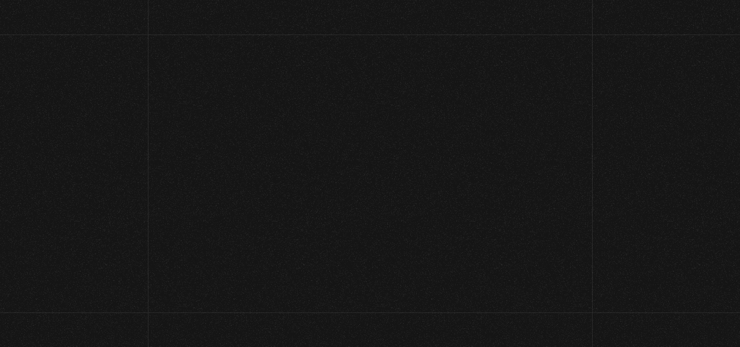
scroll to position [99, 0]
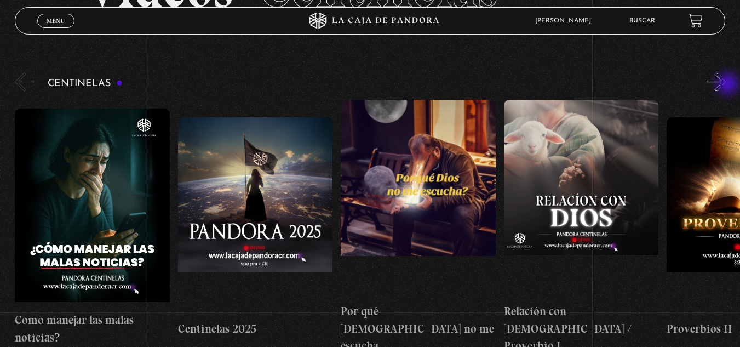
click at [725, 85] on button "»" at bounding box center [715, 81] width 19 height 19
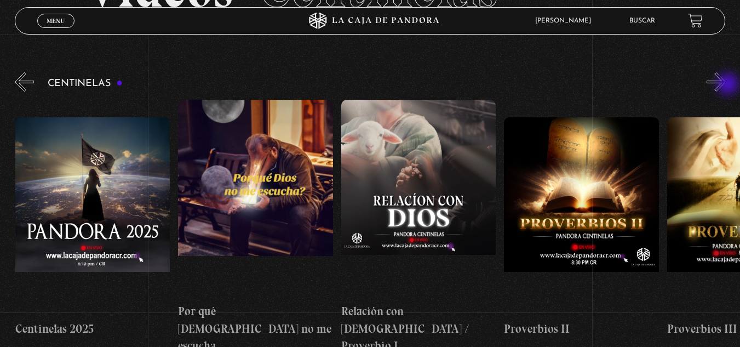
click at [725, 85] on button "»" at bounding box center [715, 81] width 19 height 19
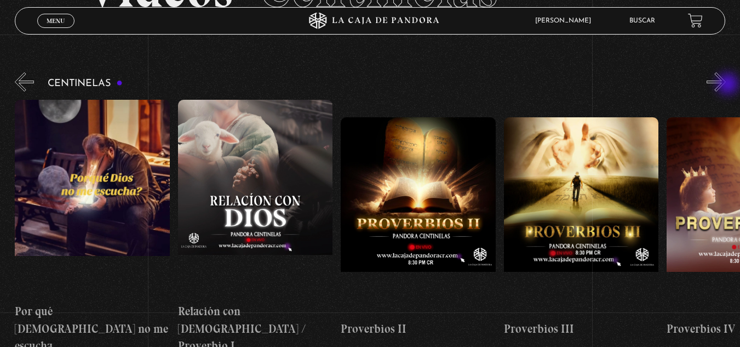
click at [725, 85] on button "»" at bounding box center [715, 81] width 19 height 19
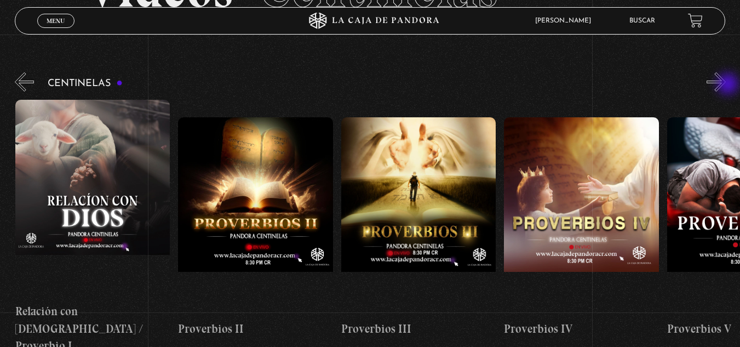
click at [725, 85] on button "»" at bounding box center [715, 81] width 19 height 19
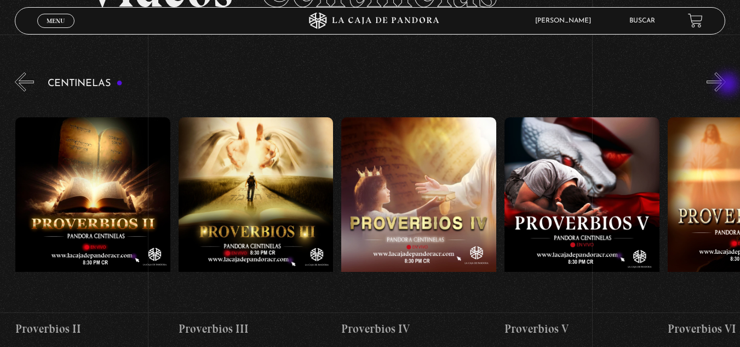
scroll to position [0, 652]
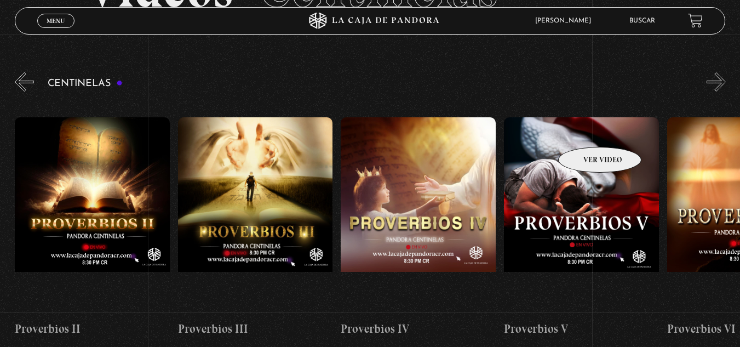
click at [585, 130] on figure at bounding box center [581, 215] width 155 height 197
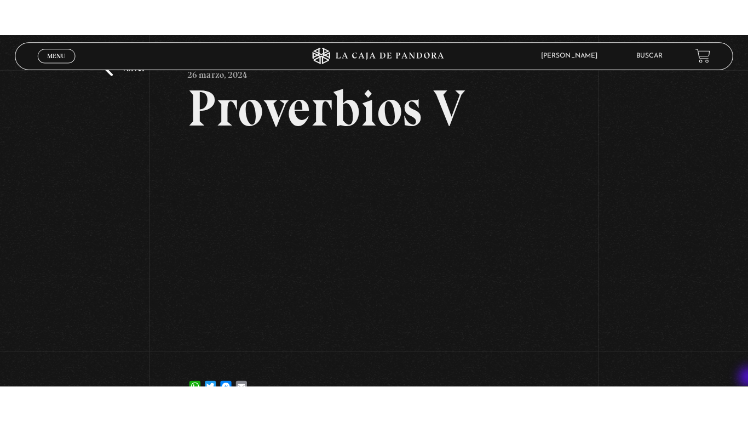
scroll to position [66, 0]
